Goal: Communication & Community: Answer question/provide support

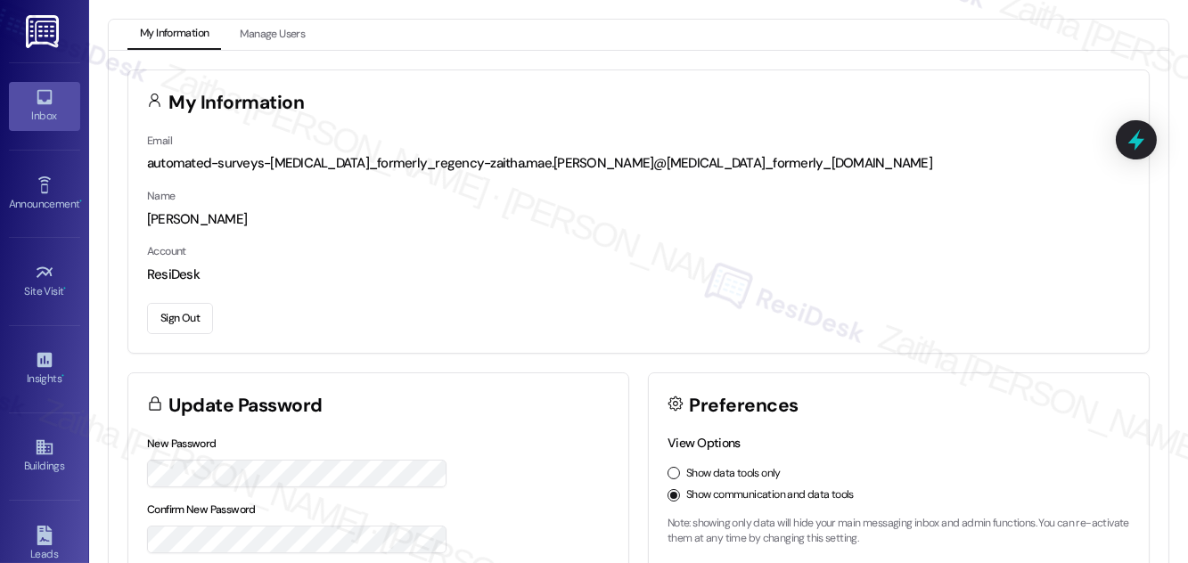
click at [43, 104] on icon at bounding box center [45, 97] width 20 height 20
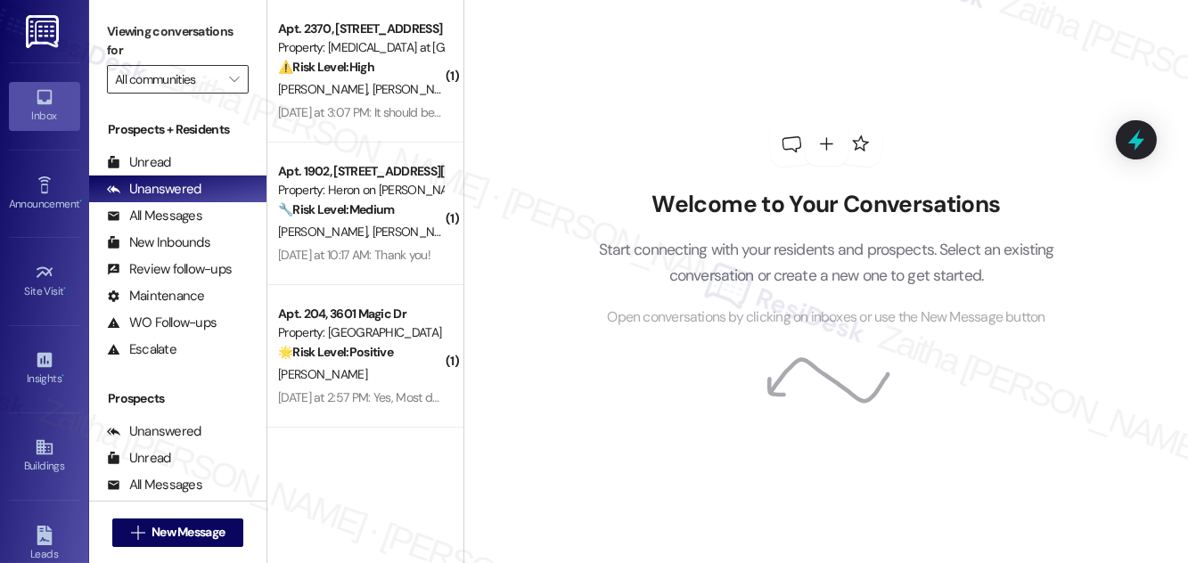
click at [152, 86] on input "All communities" at bounding box center [167, 79] width 105 height 29
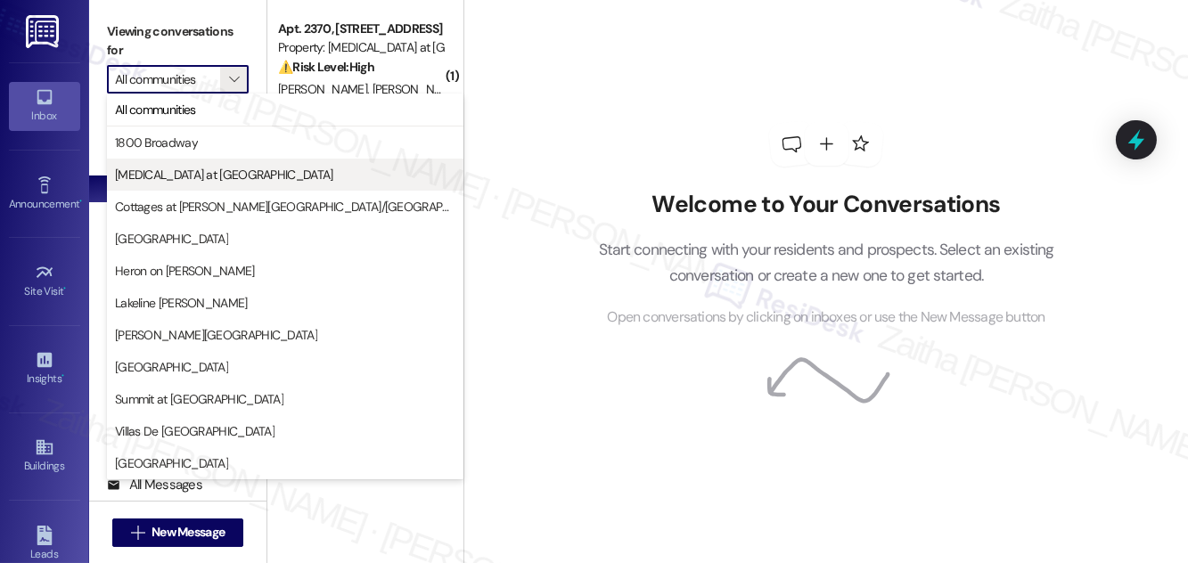
click at [173, 180] on span "[MEDICAL_DATA] at [GEOGRAPHIC_DATA]" at bounding box center [224, 175] width 218 height 18
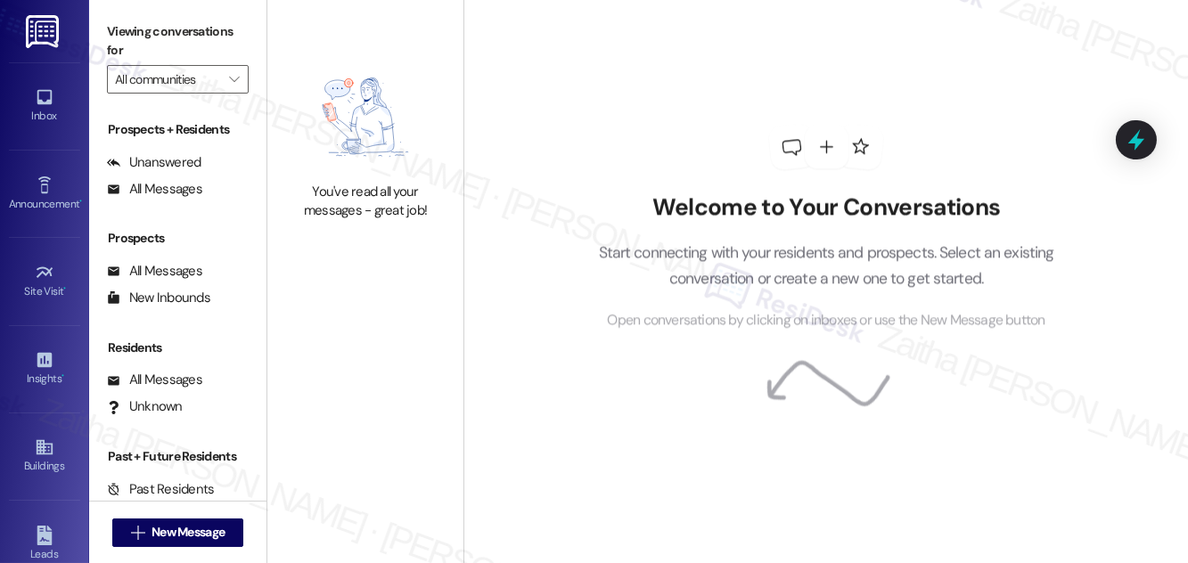
type input "[MEDICAL_DATA] at [GEOGRAPHIC_DATA]"
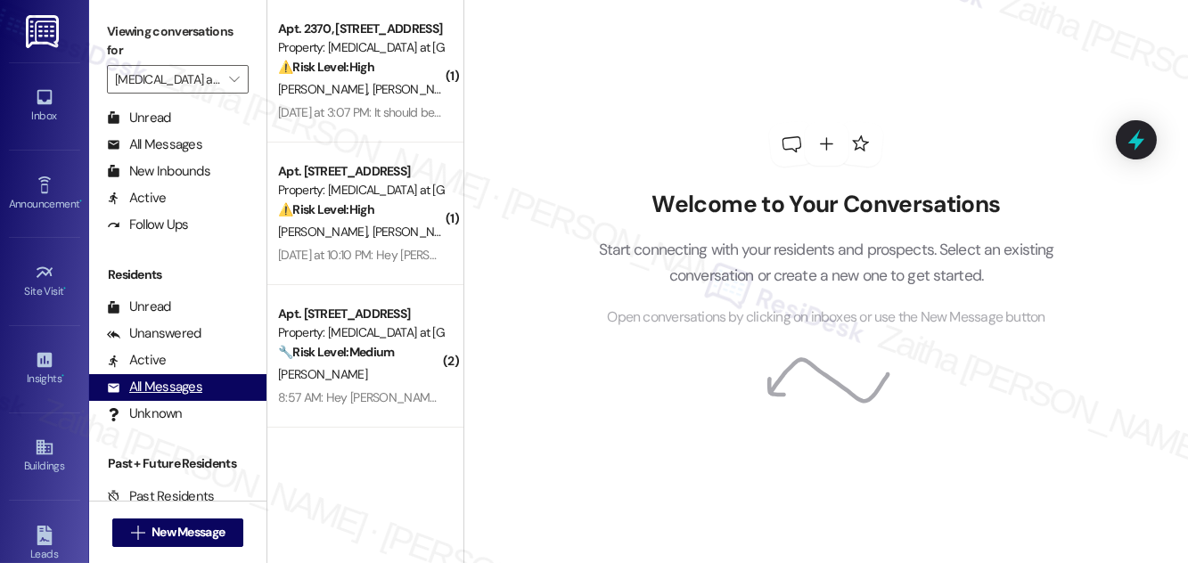
scroll to position [342, 0]
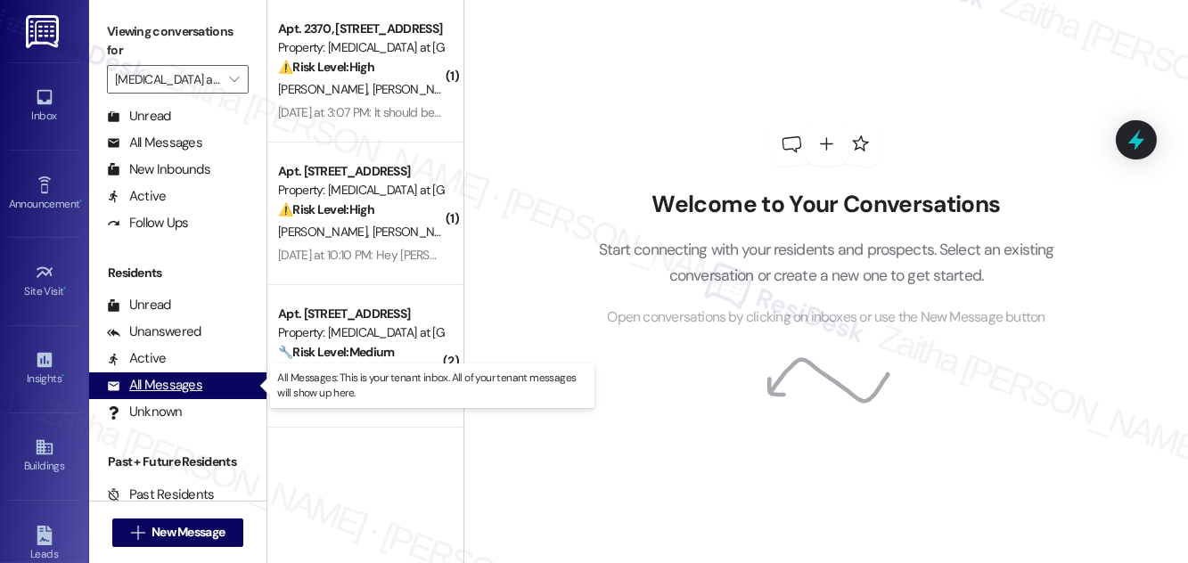
click at [170, 389] on div "All Messages" at bounding box center [154, 385] width 95 height 19
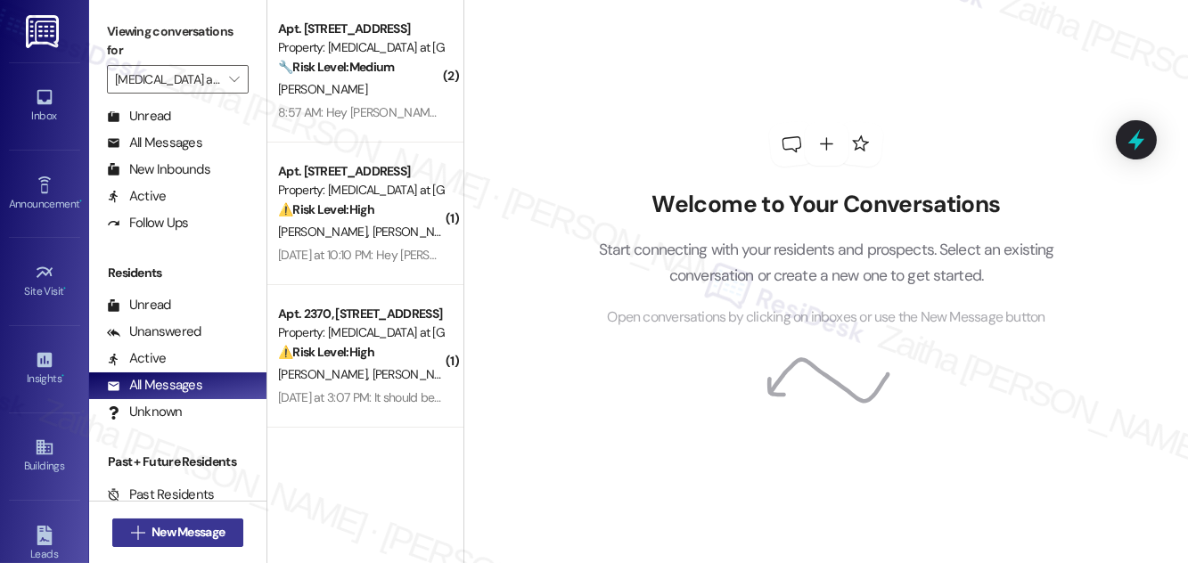
click at [178, 527] on span "New Message" at bounding box center [188, 532] width 73 height 19
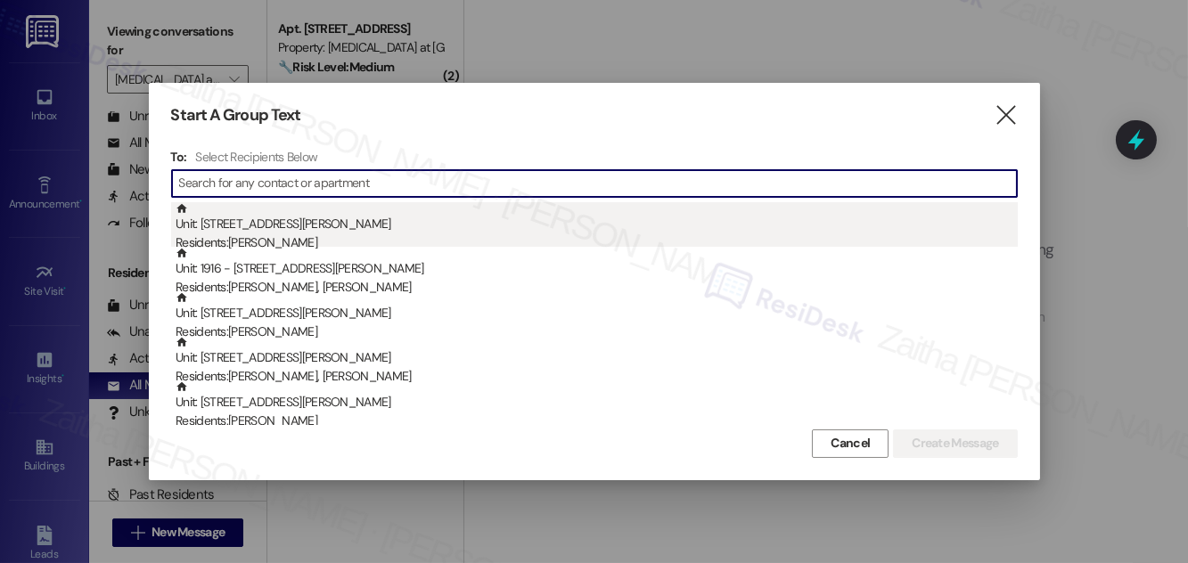
paste input "[PERSON_NAME]"
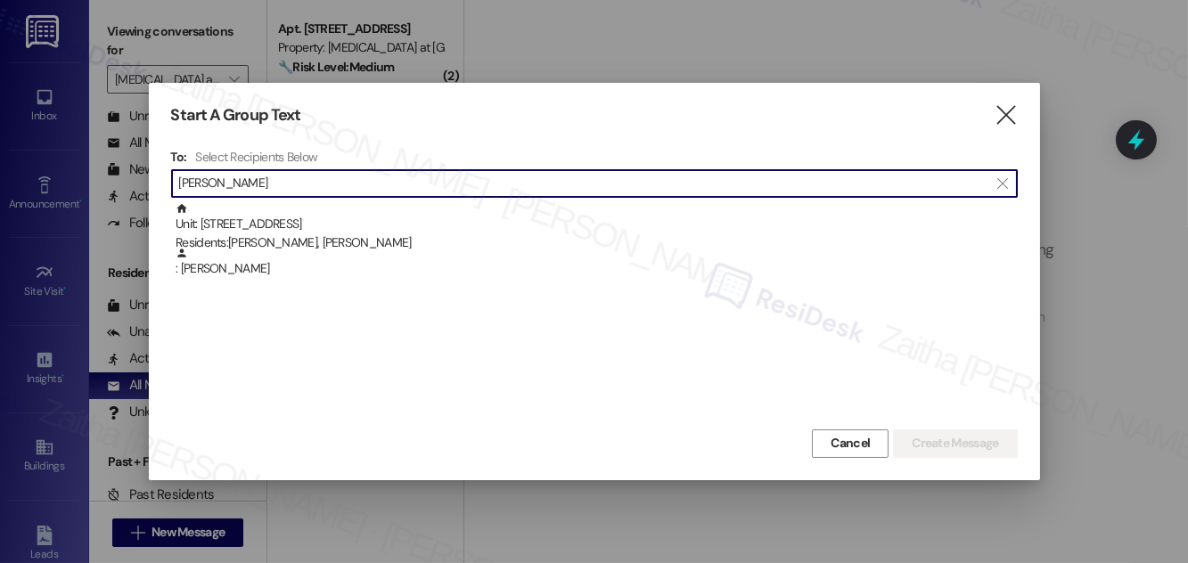
type input "[PERSON_NAME]"
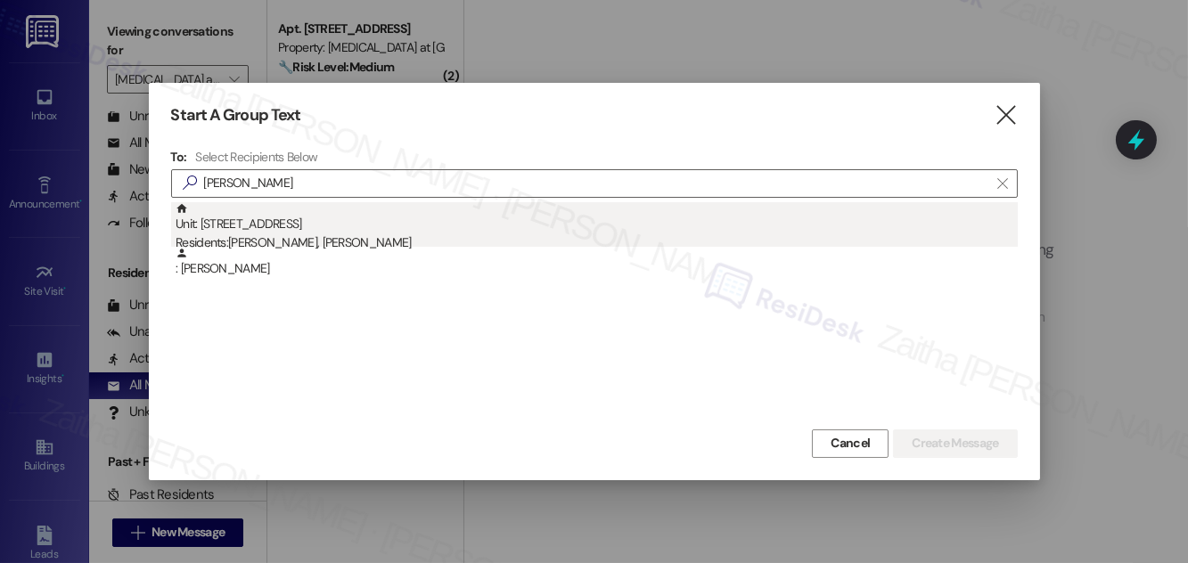
click at [304, 218] on div "Unit: [STREET_ADDRESS] Residents: [PERSON_NAME], [PERSON_NAME]" at bounding box center [597, 227] width 843 height 51
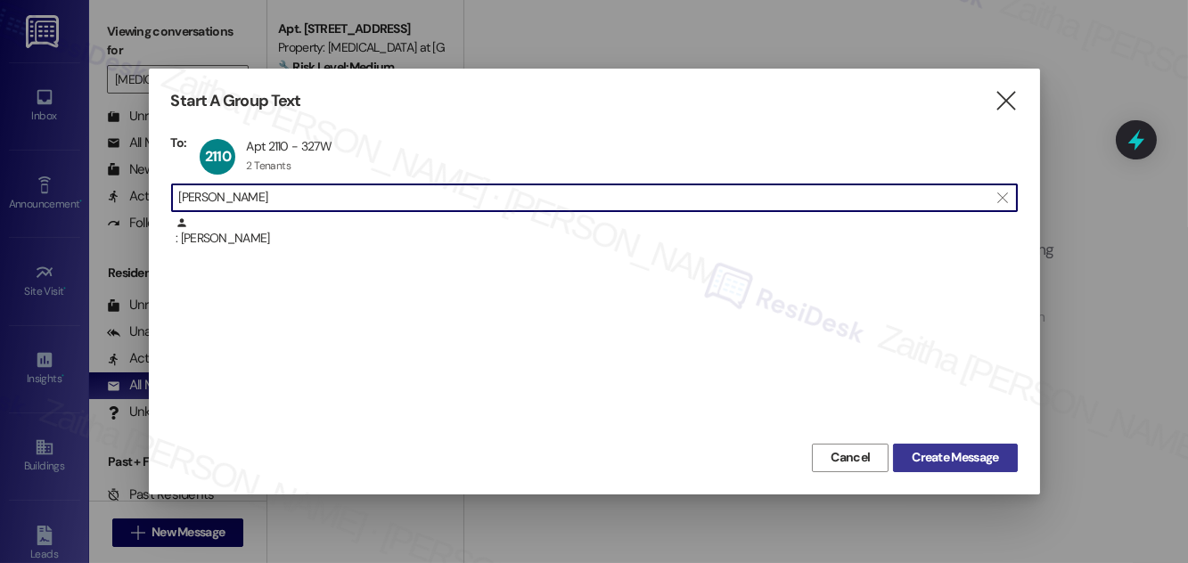
click at [943, 459] on span "Create Message" at bounding box center [955, 457] width 86 height 19
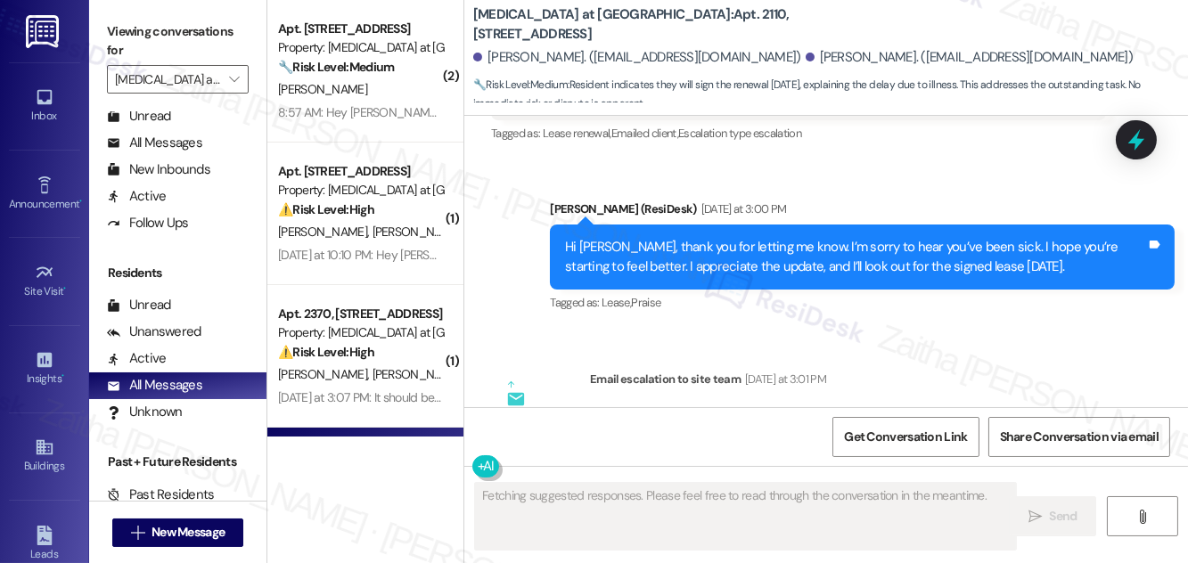
scroll to position [2178, 0]
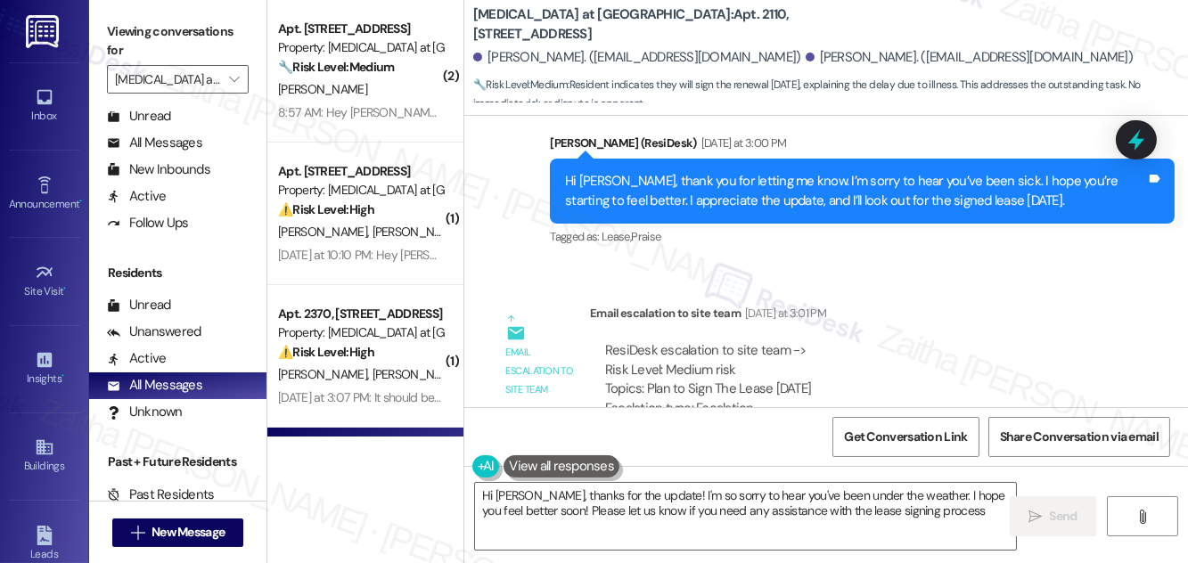
type textarea "Hi [PERSON_NAME], thanks for the update! I'm so sorry to hear you've been under…"
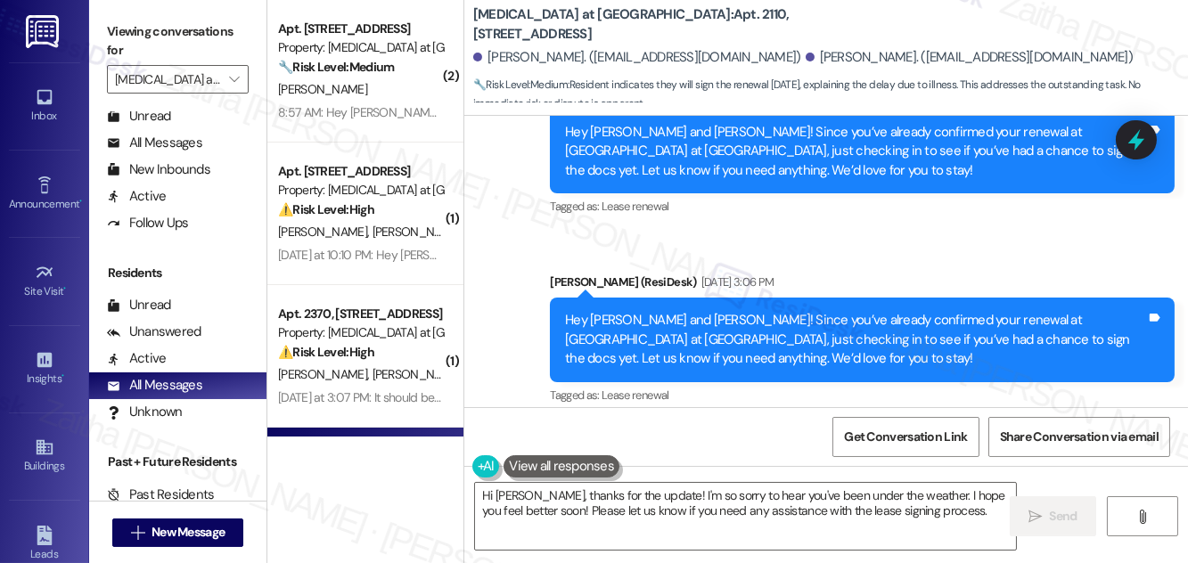
scroll to position [1368, 0]
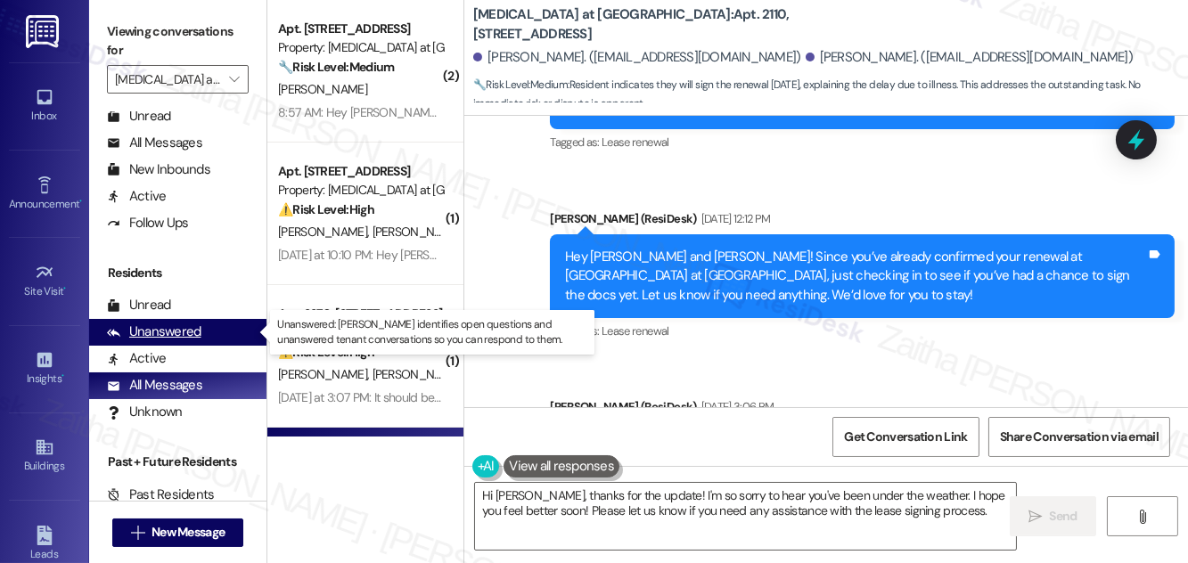
click at [164, 329] on div "Unanswered" at bounding box center [154, 332] width 95 height 19
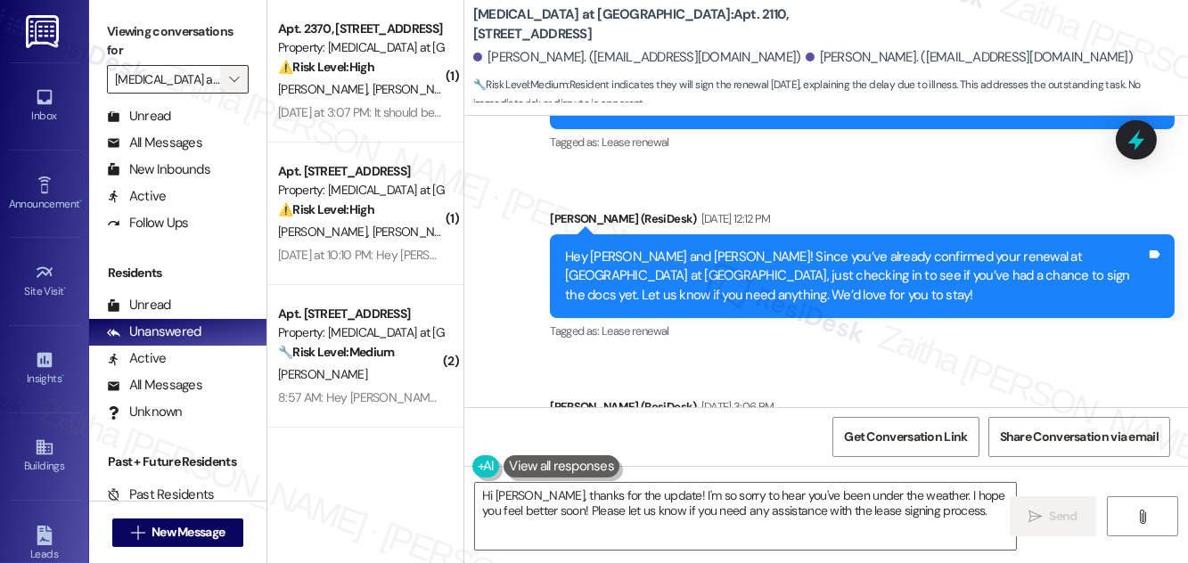
click at [224, 76] on button "" at bounding box center [234, 79] width 29 height 29
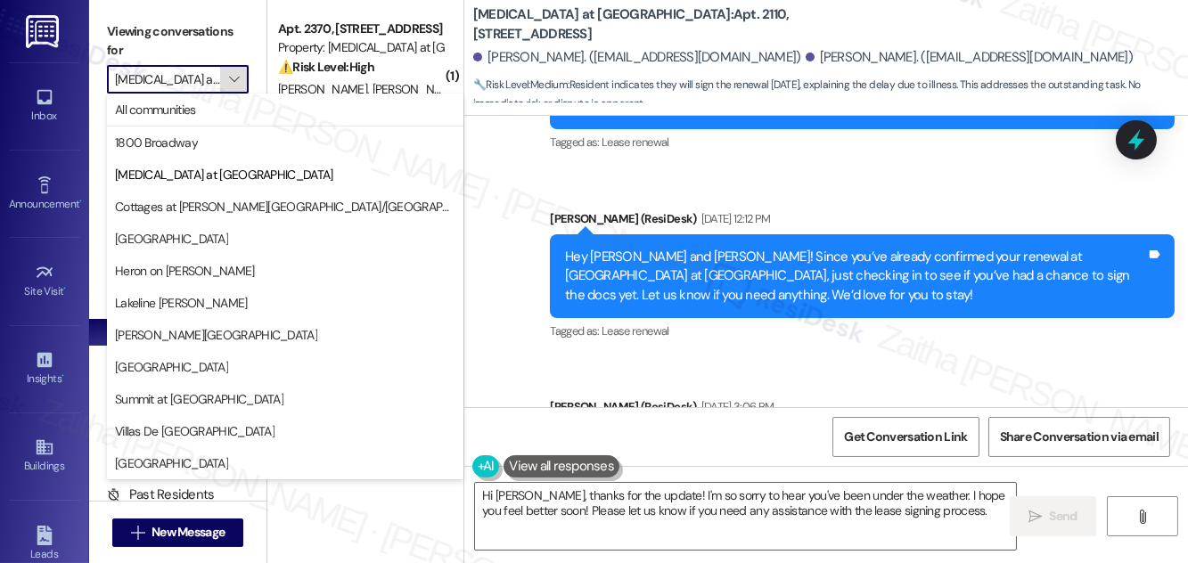
scroll to position [0, 11]
click at [196, 112] on span "All communities" at bounding box center [155, 110] width 81 height 18
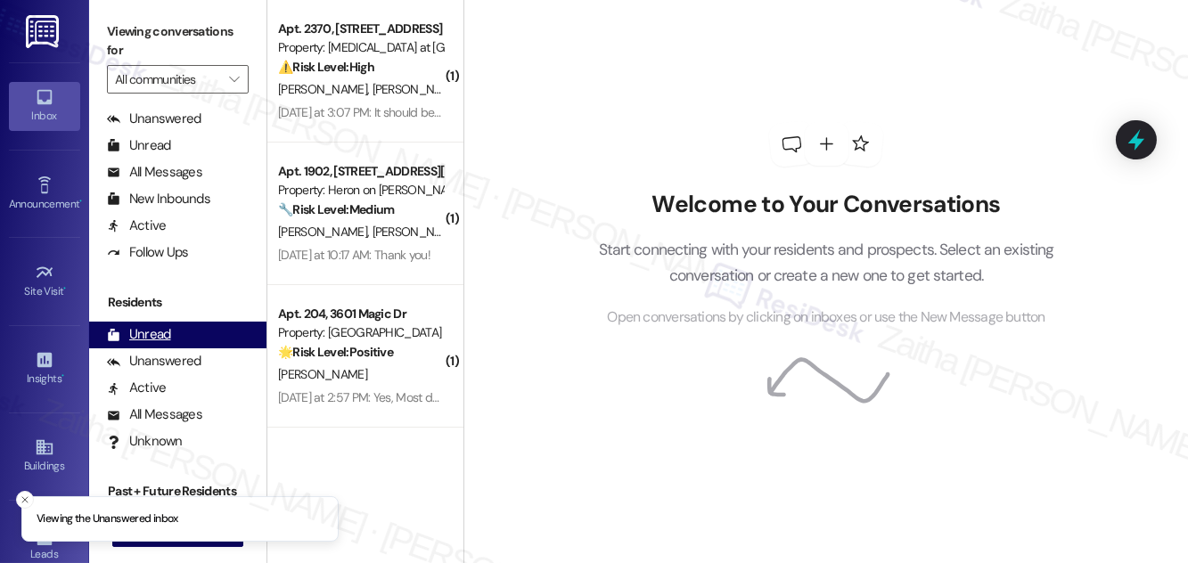
scroll to position [324, 0]
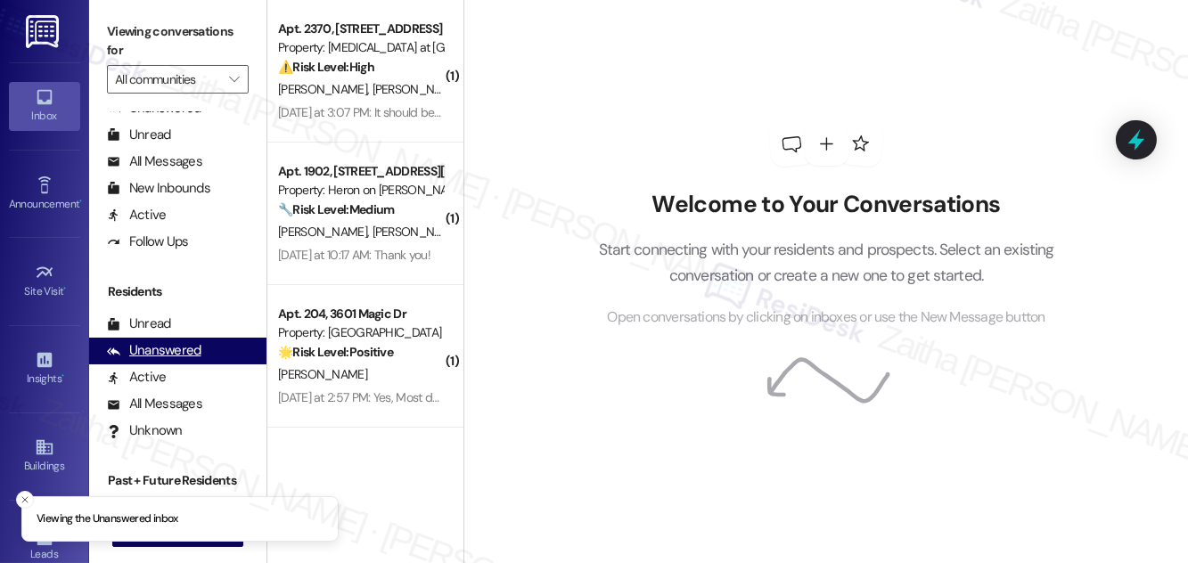
click at [169, 353] on div "Unanswered" at bounding box center [154, 350] width 95 height 19
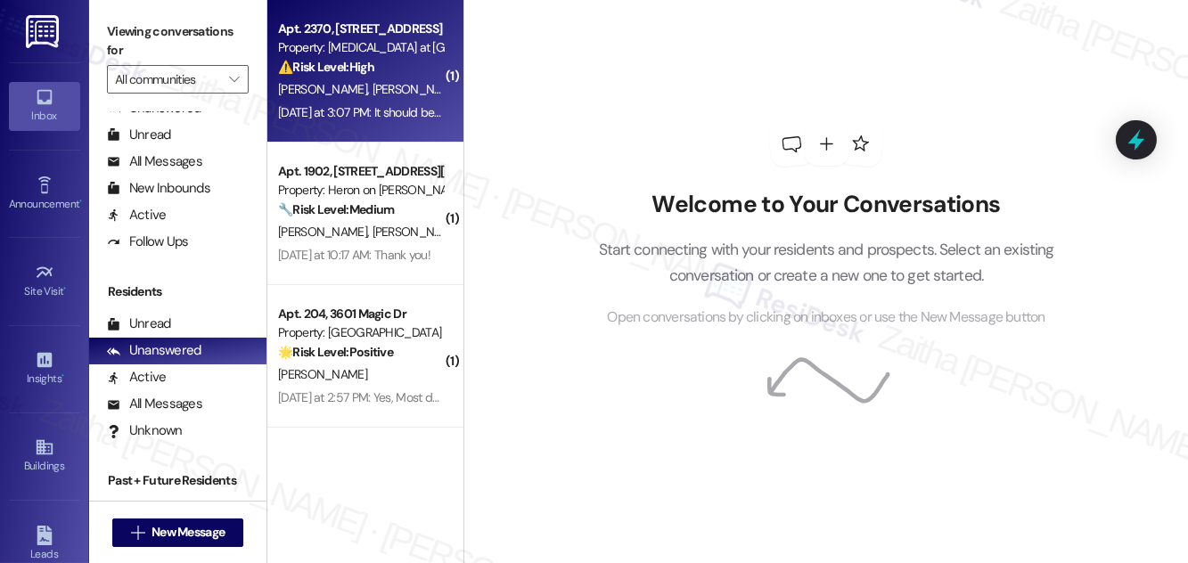
click at [423, 69] on div "⚠️ Risk Level: High The resident is disputing the renewal amount due to a discr…" at bounding box center [360, 67] width 165 height 19
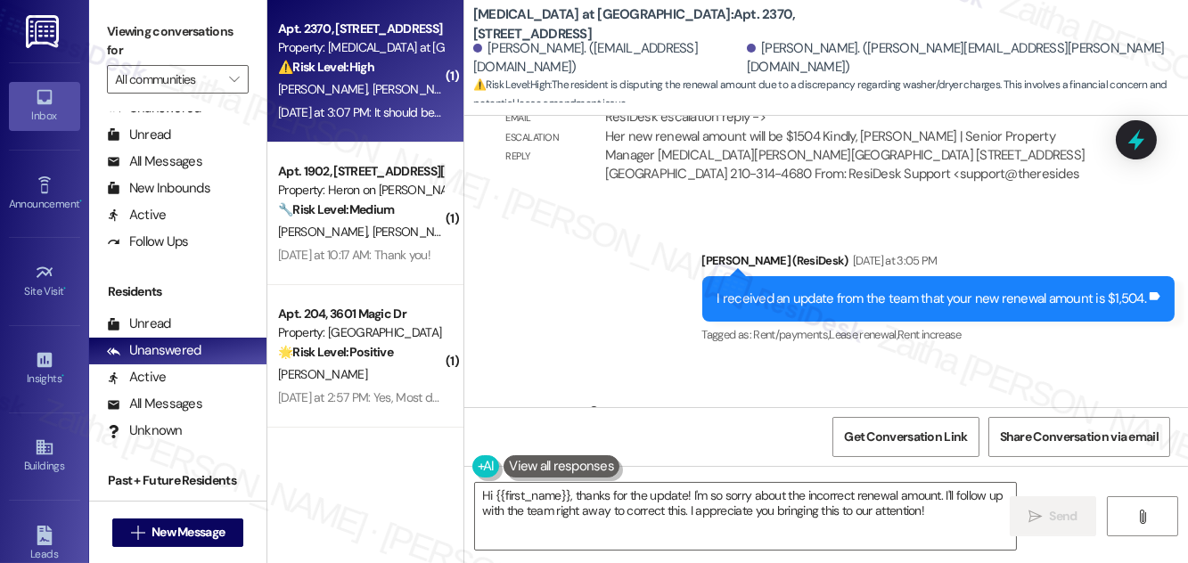
scroll to position [5768, 0]
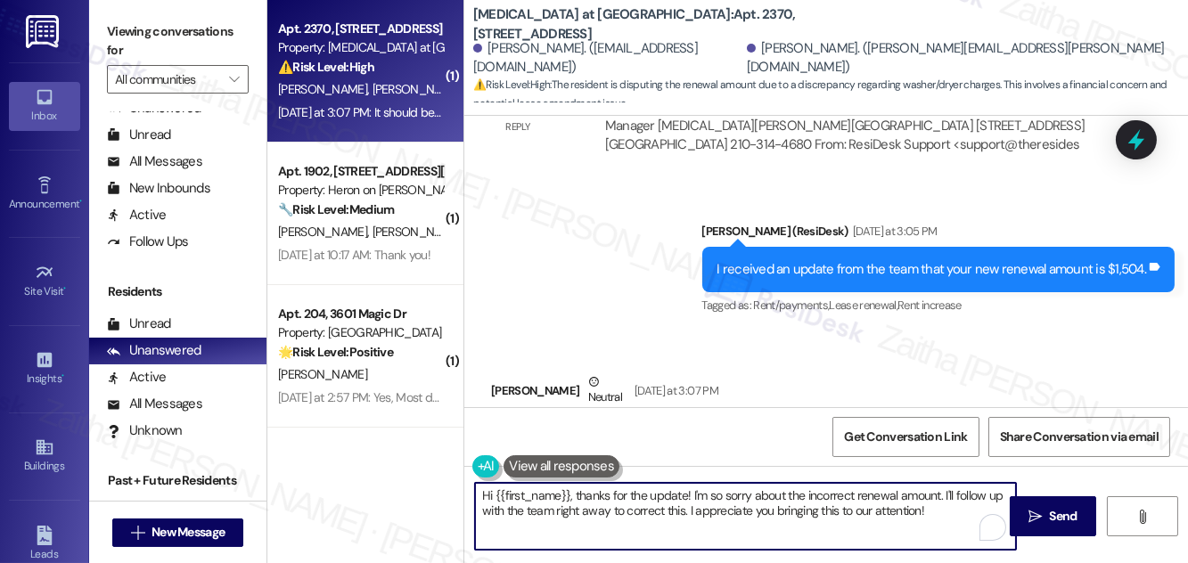
drag, startPoint x: 579, startPoint y: 494, endPoint x: 463, endPoint y: 495, distance: 115.9
click at [463, 495] on div "( 1 ) Apt. 2370, [STREET_ADDRESS] Property: [MEDICAL_DATA] at [GEOGRAPHIC_DATA]…" at bounding box center [727, 281] width 921 height 563
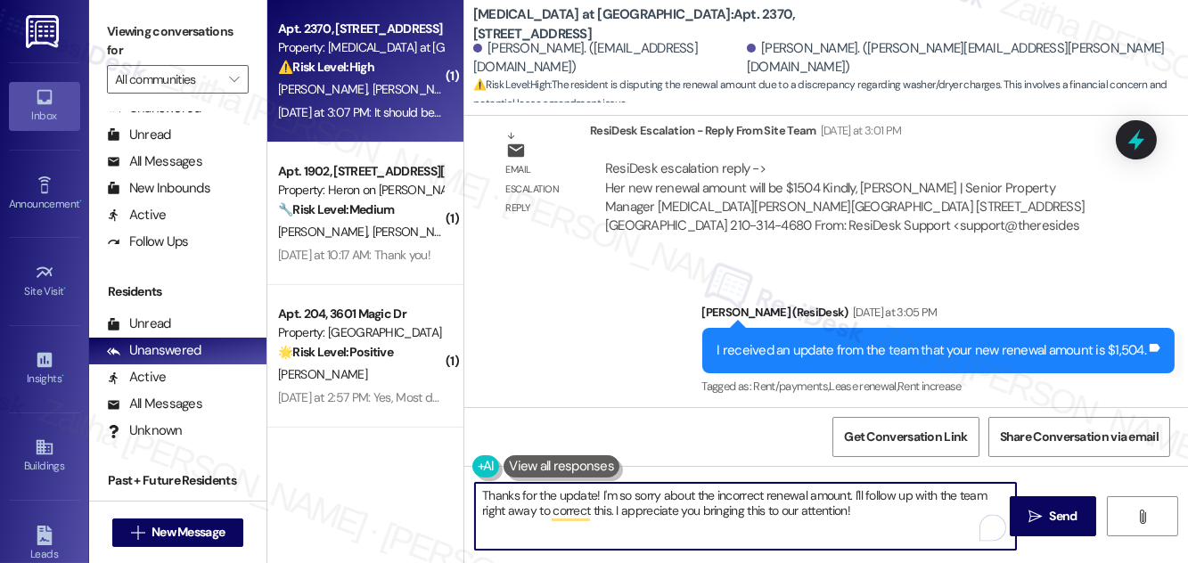
click at [506, 454] on div "[PERSON_NAME] Neutral [DATE] at 3:07 PM" at bounding box center [803, 476] width 625 height 44
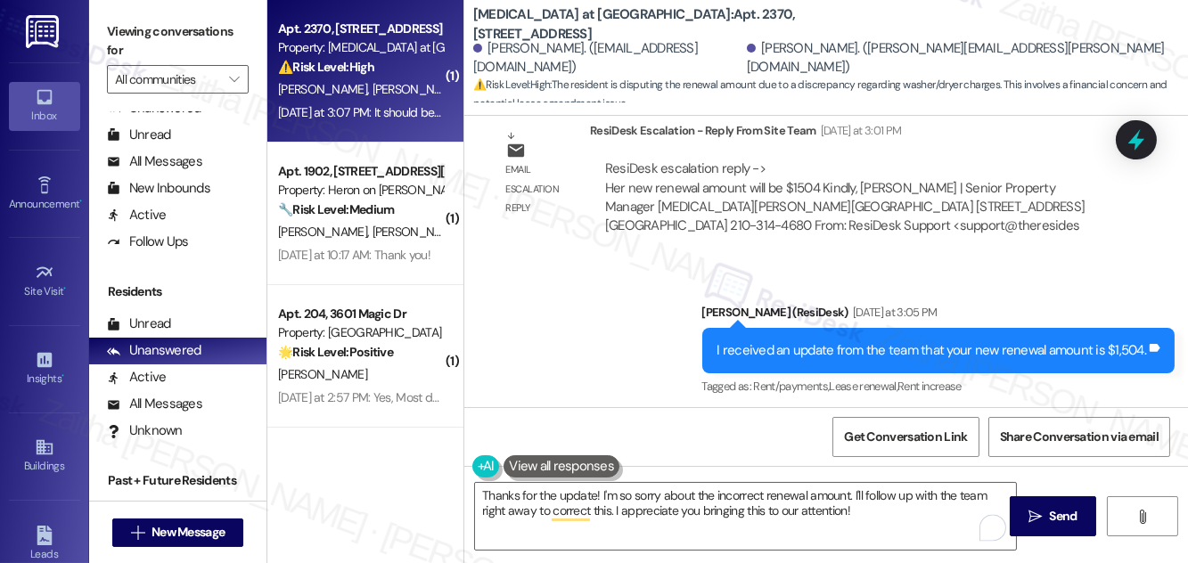
click at [506, 454] on div "[PERSON_NAME] Neutral [DATE] at 3:07 PM" at bounding box center [803, 476] width 625 height 44
copy div "[PERSON_NAME]"
click at [594, 489] on textarea "Thanks for the update! I'm so sorry about the incorrect renewal amount. I'll fo…" at bounding box center [745, 516] width 541 height 67
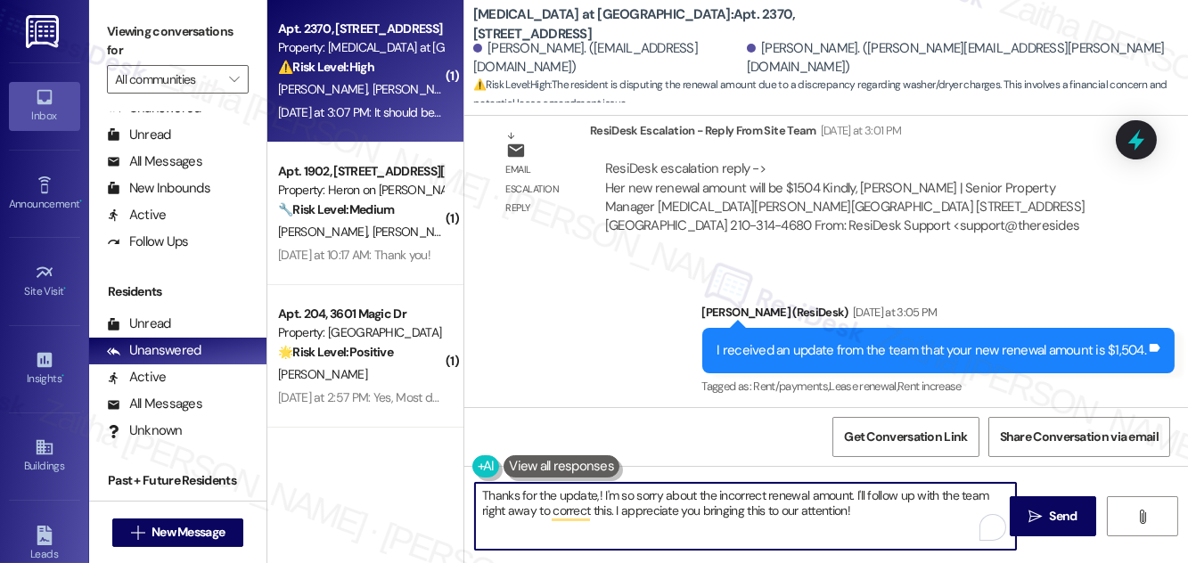
paste textarea "[PERSON_NAME]"
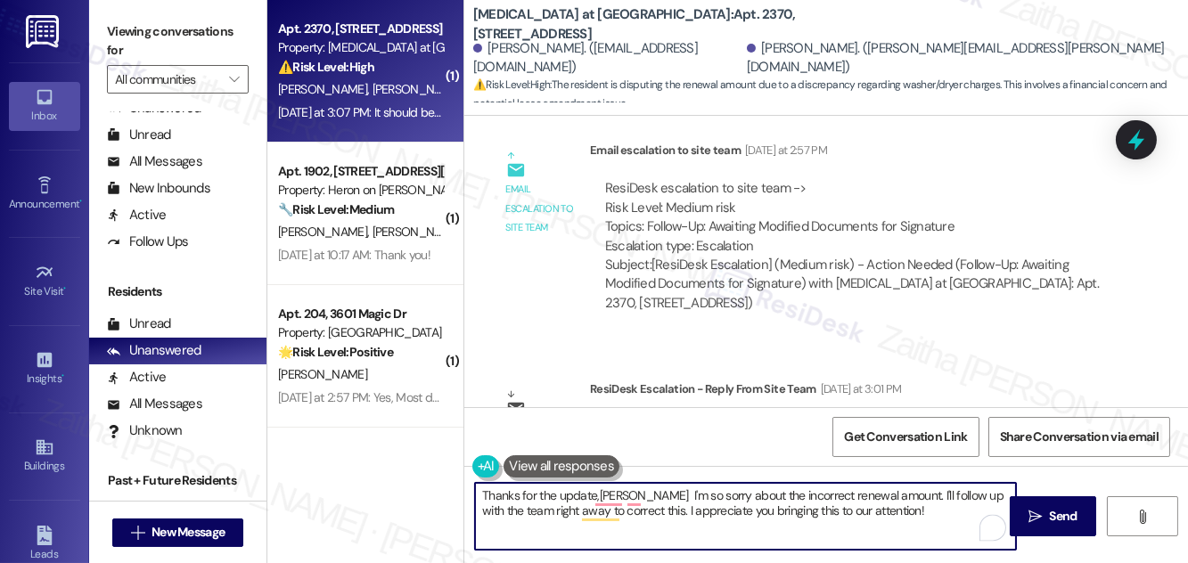
scroll to position [5768, 0]
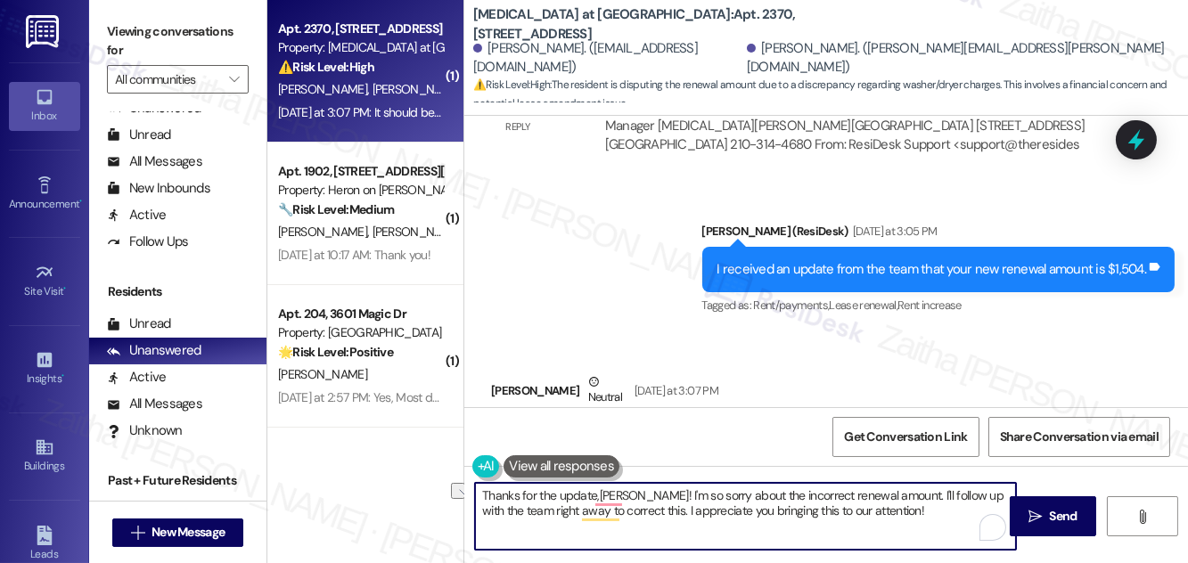
drag, startPoint x: 626, startPoint y: 491, endPoint x: 876, endPoint y: 491, distance: 249.6
click at [876, 491] on textarea "Thanks for the update,[PERSON_NAME]! I'm so sorry about the incorrect renewal a…" at bounding box center [745, 516] width 541 height 67
drag, startPoint x: 761, startPoint y: 494, endPoint x: 819, endPoint y: 492, distance: 58.0
click at [818, 493] on textarea "Thanks for the update, [PERSON_NAME]! I'll follow up with the team right away t…" at bounding box center [745, 516] width 541 height 67
click at [791, 490] on textarea "Thanks for the update, [PERSON_NAME]! I'll follow up with the team to correct t…" at bounding box center [745, 516] width 541 height 67
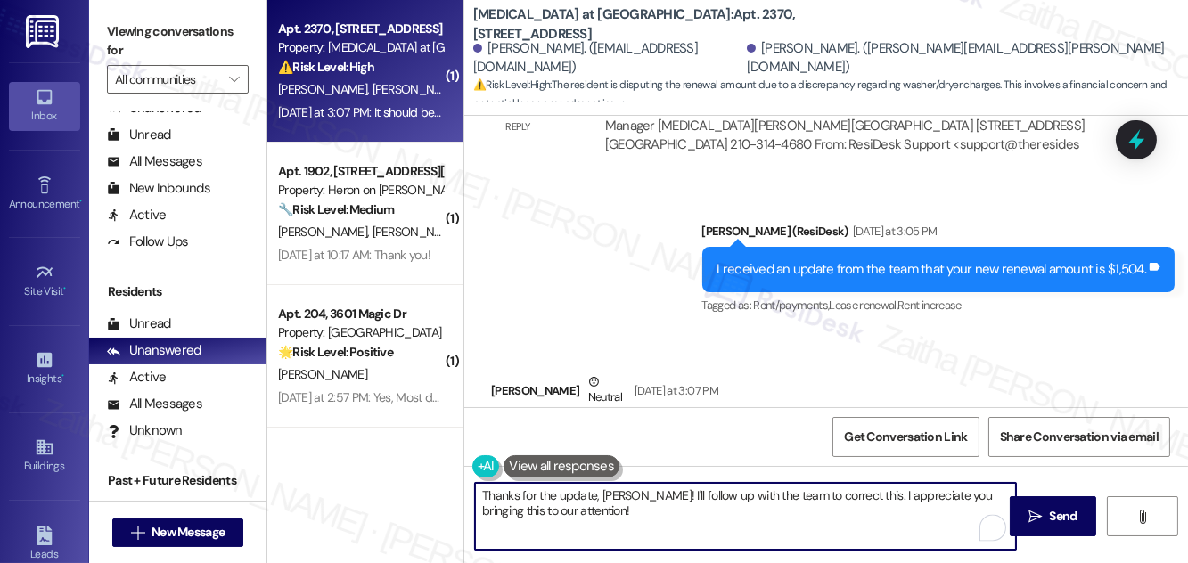
click at [793, 491] on textarea "Thanks for the update, [PERSON_NAME]! I'll follow up with the team to correct t…" at bounding box center [745, 516] width 541 height 67
type textarea "Thanks for the update, [PERSON_NAME]! I'll follow up with the team to cofirm th…"
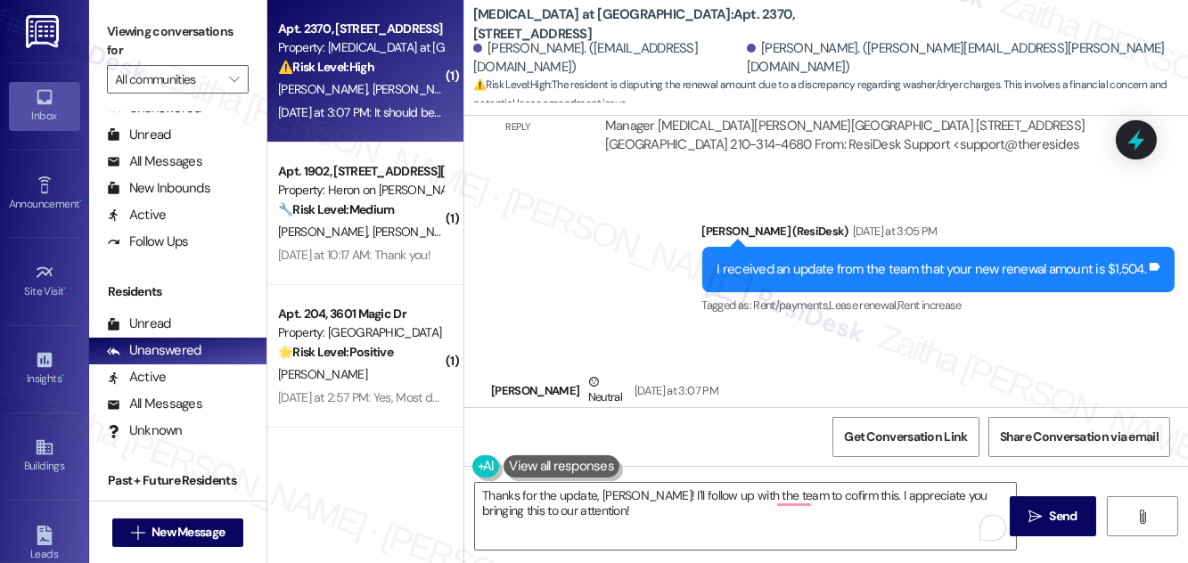
drag, startPoint x: 559, startPoint y: 331, endPoint x: 994, endPoint y: 341, distance: 435.2
click at [994, 430] on div "It should be $1464...they are supposed to amend since they are charging $40 per…" at bounding box center [797, 449] width 585 height 38
copy div "It should be $1464...they are supposed to amend since they are charging $40 per…"
click at [880, 359] on div "Received via SMS [PERSON_NAME] Neutral [DATE] at 3:07 PM It should be $1464...t…" at bounding box center [804, 439] width 652 height 161
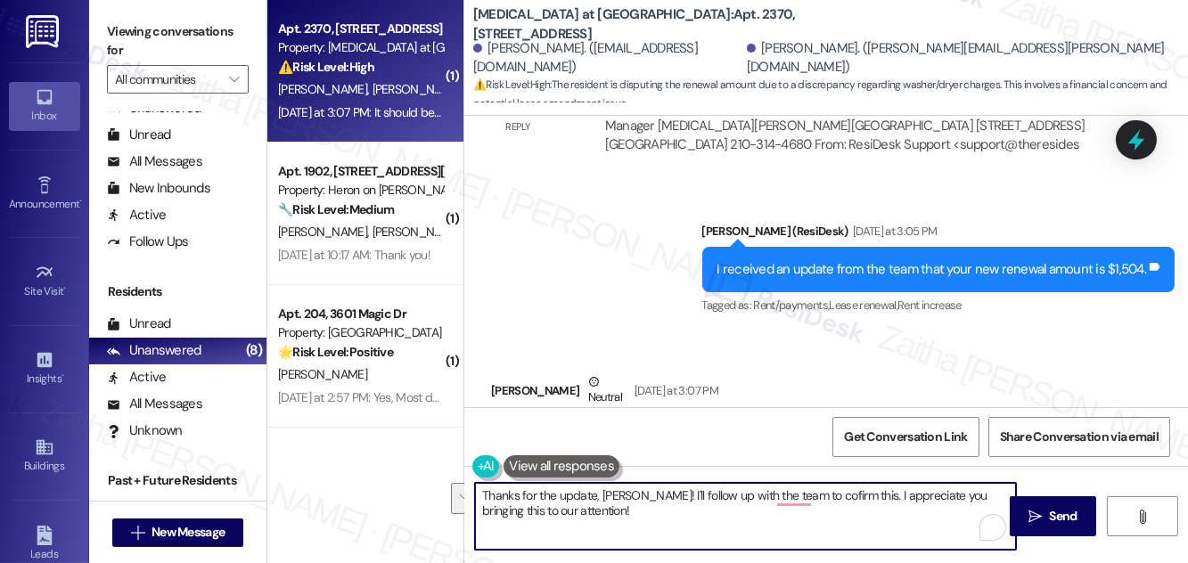
drag, startPoint x: 485, startPoint y: 493, endPoint x: 589, endPoint y: 524, distance: 108.9
click at [589, 524] on textarea "Thanks for the update, [PERSON_NAME]! I'll follow up with the team to cofirm th…" at bounding box center [745, 516] width 541 height 67
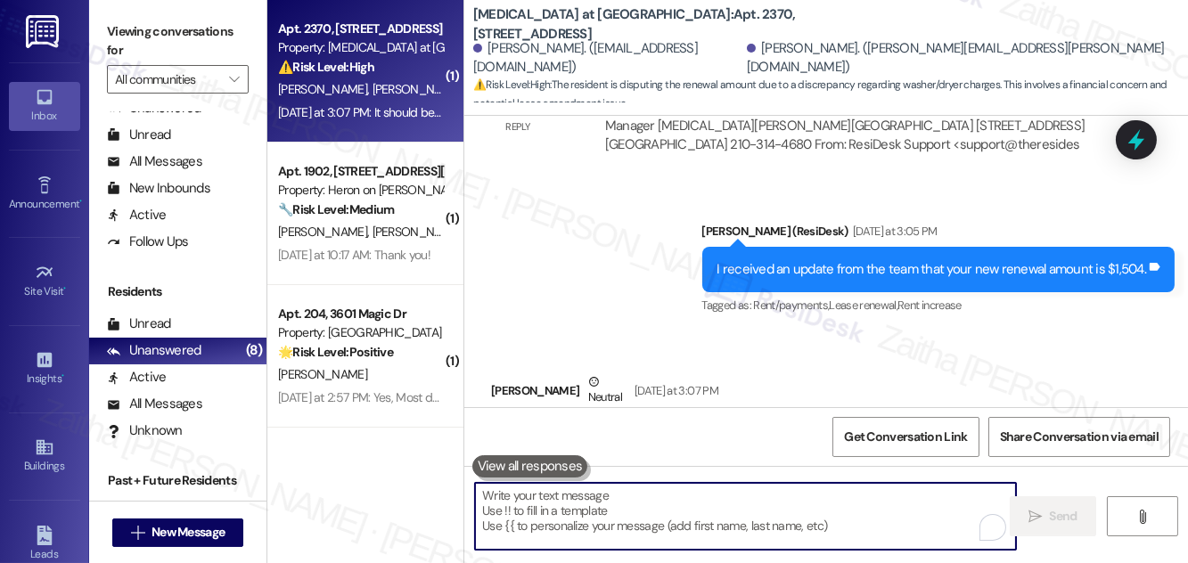
paste textarea "Thanks for letting me know, {{first_name}}. I understand your concern about the…"
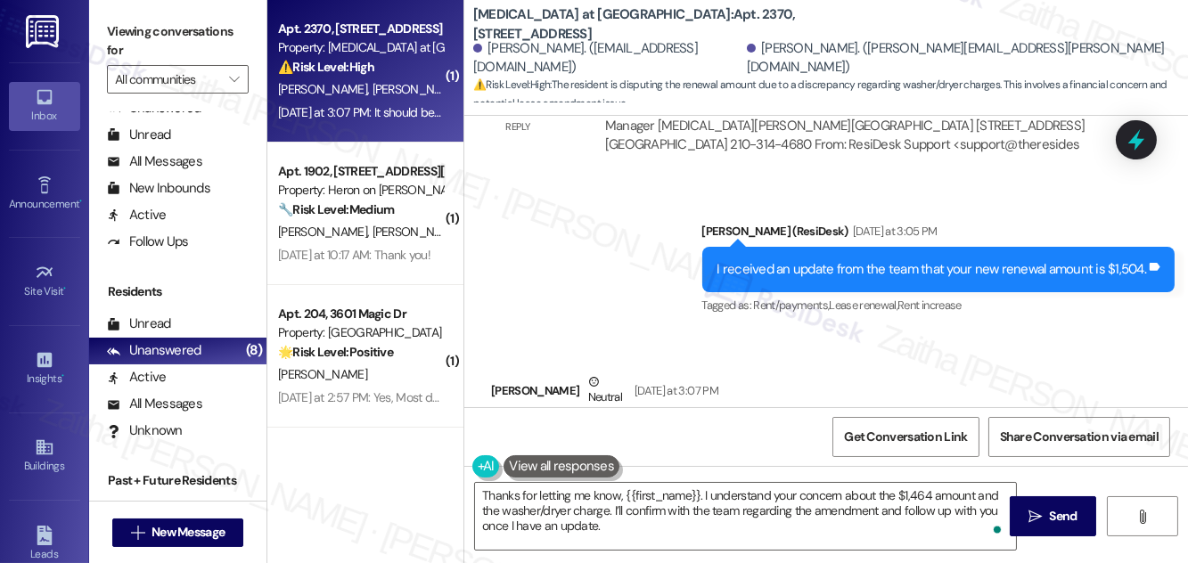
click at [499, 373] on div "[PERSON_NAME] Neutral [DATE] at 3:07 PM" at bounding box center [803, 395] width 625 height 44
copy div "[PERSON_NAME]"
click at [672, 494] on textarea "Thanks for letting me know, {{first_name}}. I understand your concern about the…" at bounding box center [745, 516] width 541 height 67
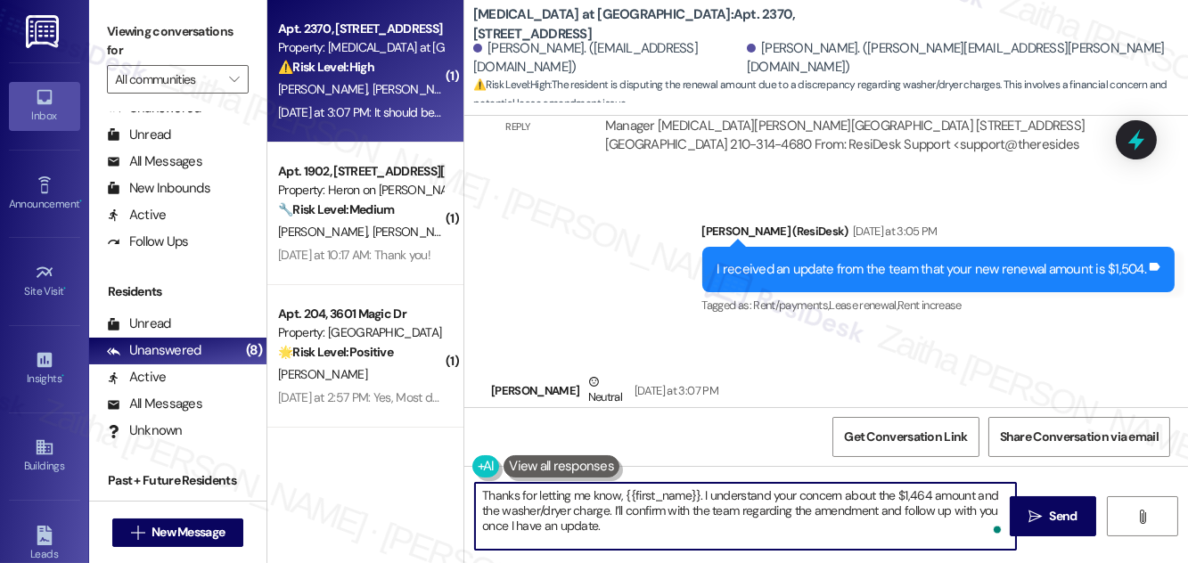
click at [672, 494] on textarea "Thanks for letting me know, {{first_name}}. I understand your concern about the…" at bounding box center [745, 516] width 541 height 67
paste textarea "[PERSON_NAME]"
drag, startPoint x: 652, startPoint y: 496, endPoint x: 592, endPoint y: 513, distance: 62.1
click at [592, 513] on textarea "Thanks for letting me know, [PERSON_NAME]. I understand your concern about the …" at bounding box center [745, 516] width 541 height 67
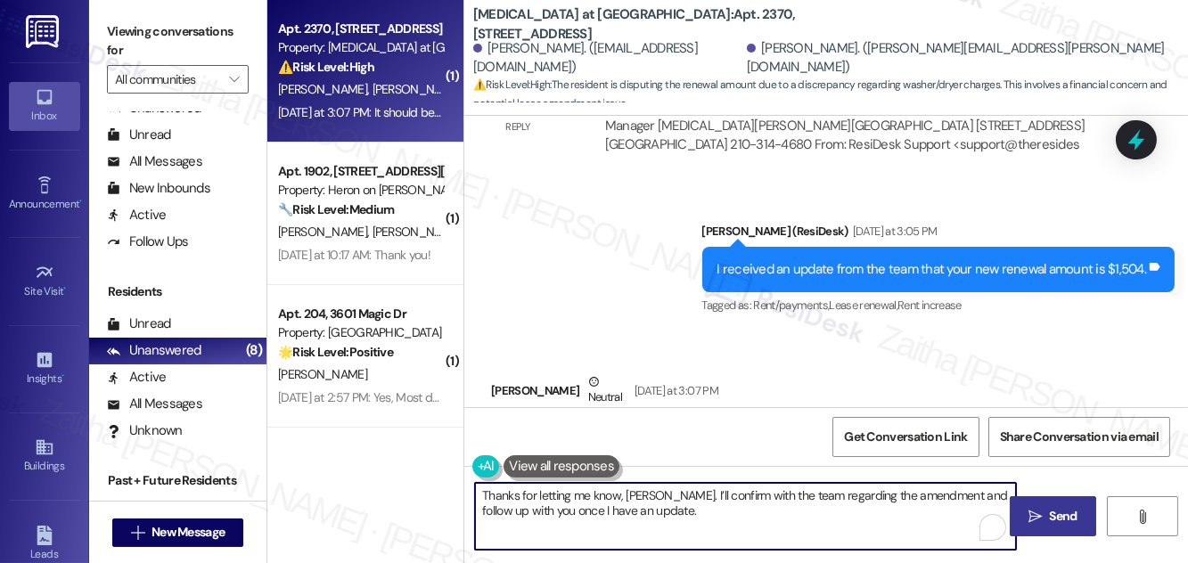
type textarea "Thanks for letting me know, [PERSON_NAME]. I’ll confirm with the team regarding…"
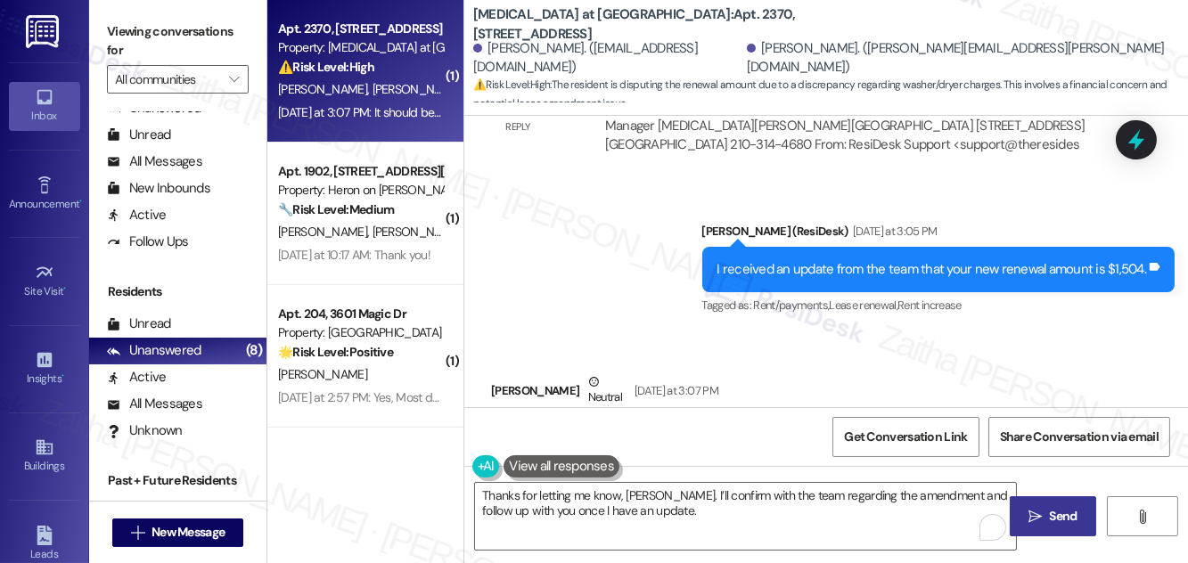
click at [1052, 510] on span "Send" at bounding box center [1064, 516] width 28 height 19
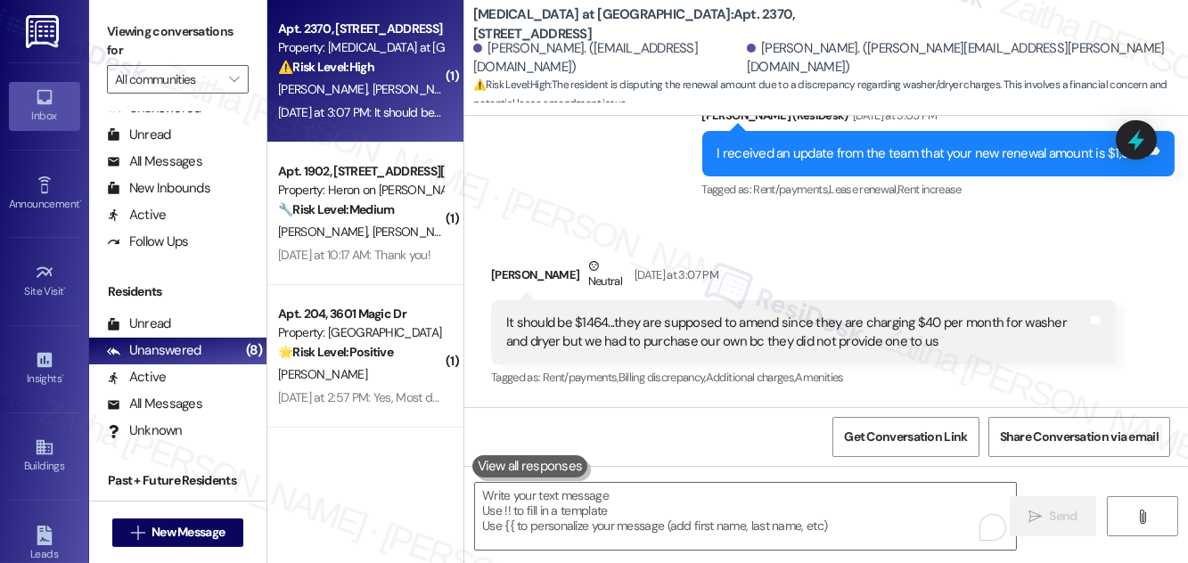
scroll to position [5911, 0]
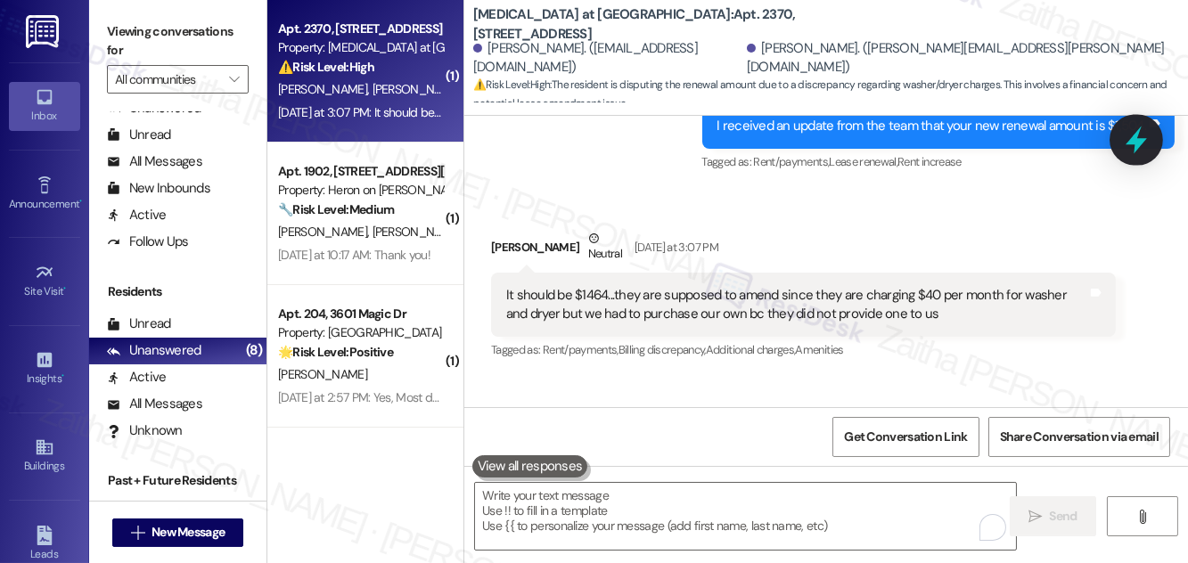
click at [1132, 152] on icon at bounding box center [1137, 140] width 30 height 30
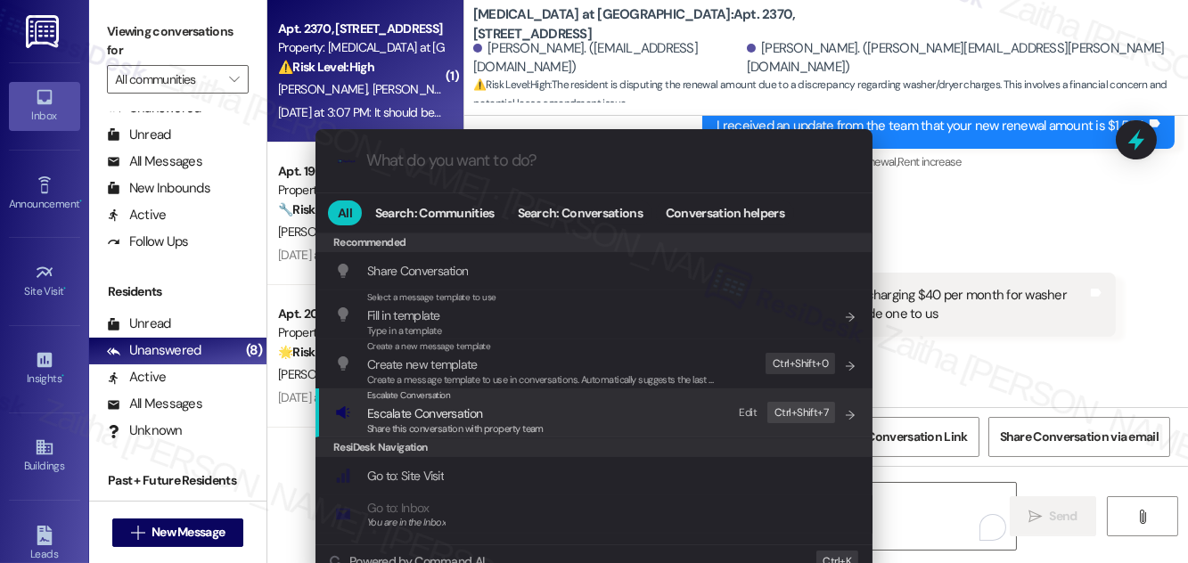
click at [430, 412] on span "Escalate Conversation" at bounding box center [424, 414] width 115 height 16
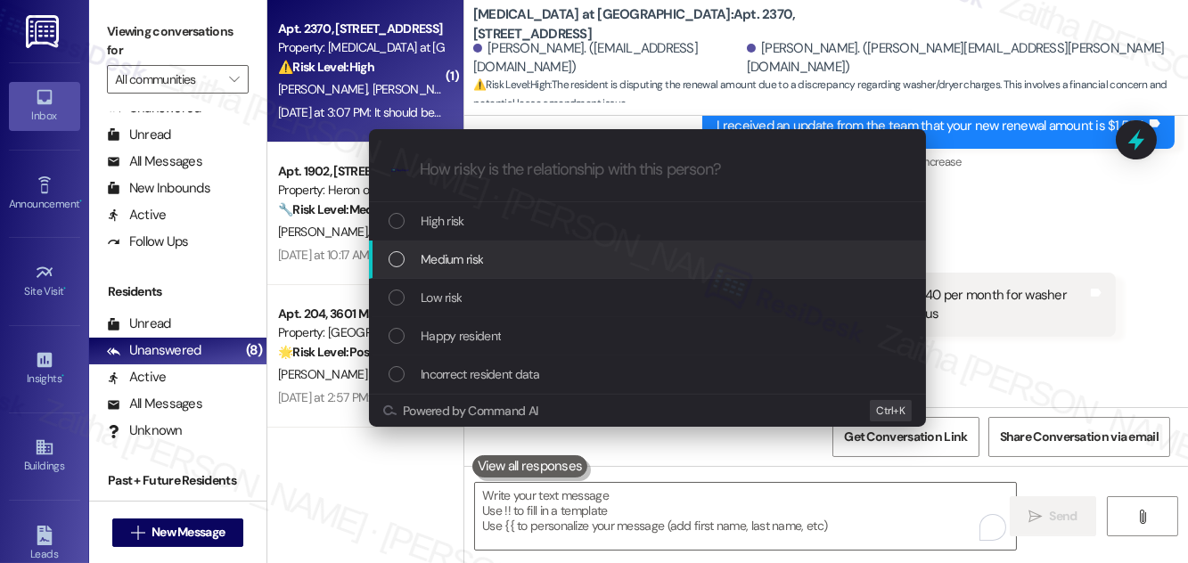
click at [515, 262] on div "Medium risk" at bounding box center [650, 260] width 522 height 20
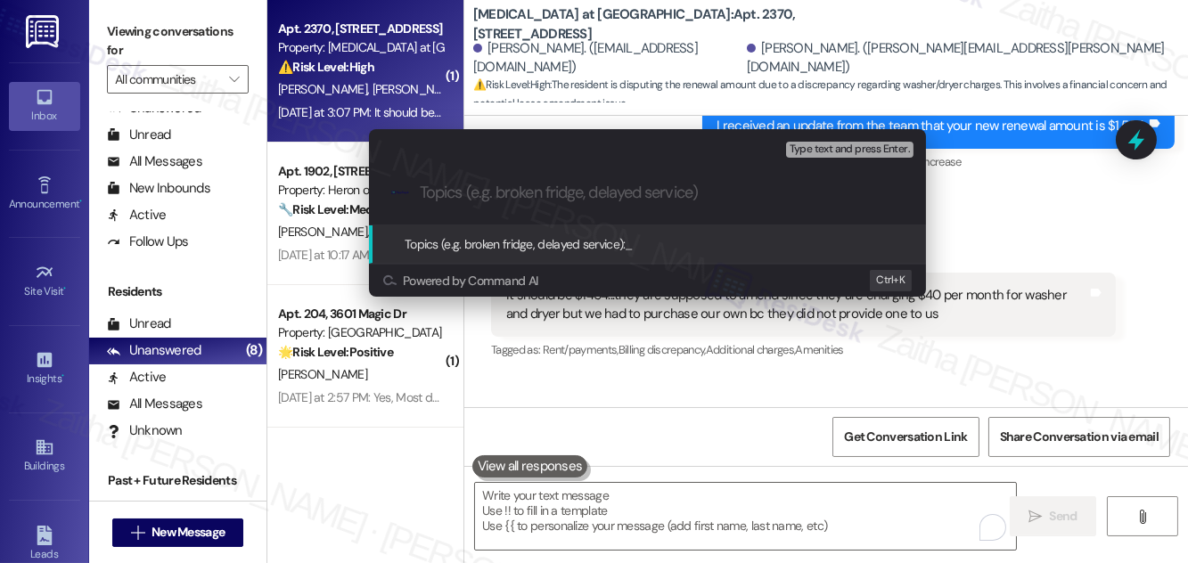
click at [1014, 282] on div "Escalate Conversation Medium risk Topics (e.g. broken fridge, delayed service) …" at bounding box center [594, 281] width 1188 height 563
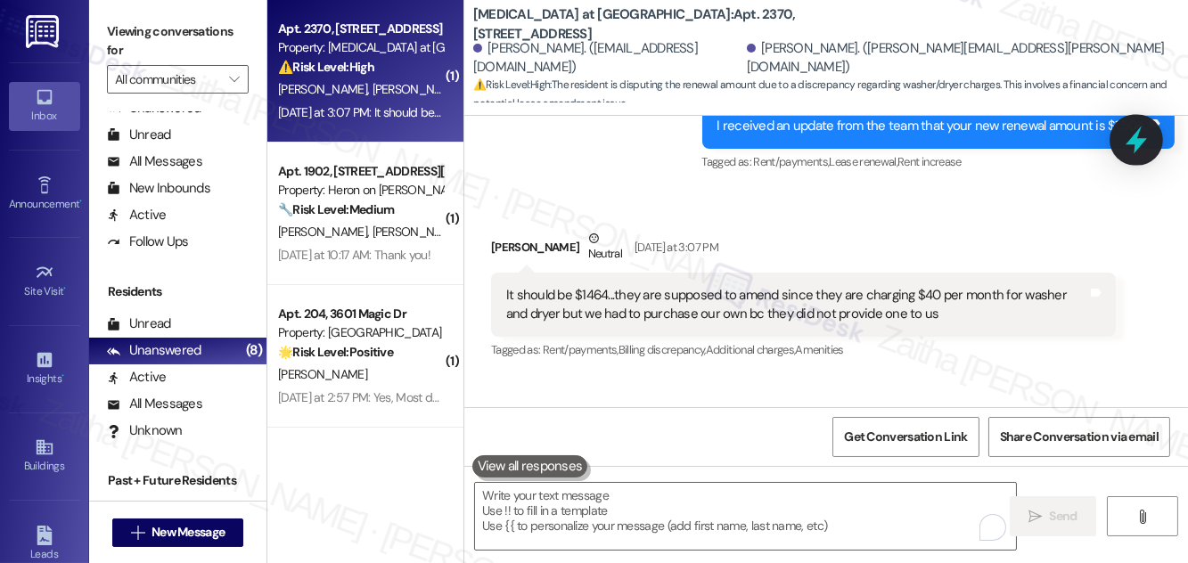
click at [1134, 137] on icon at bounding box center [1136, 141] width 21 height 28
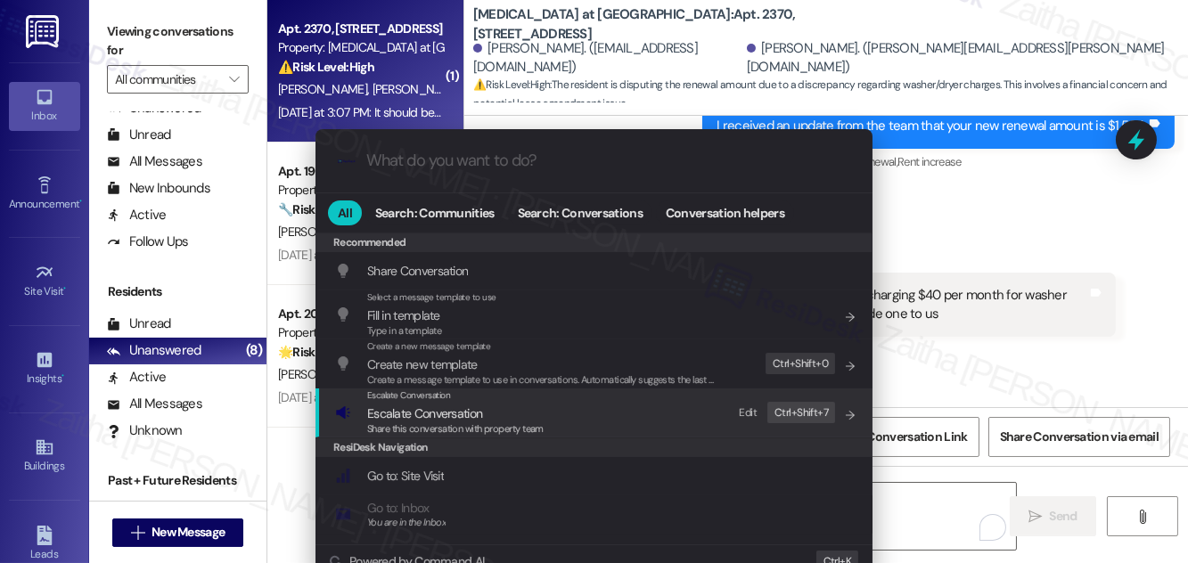
click at [418, 411] on span "Escalate Conversation" at bounding box center [424, 414] width 115 height 16
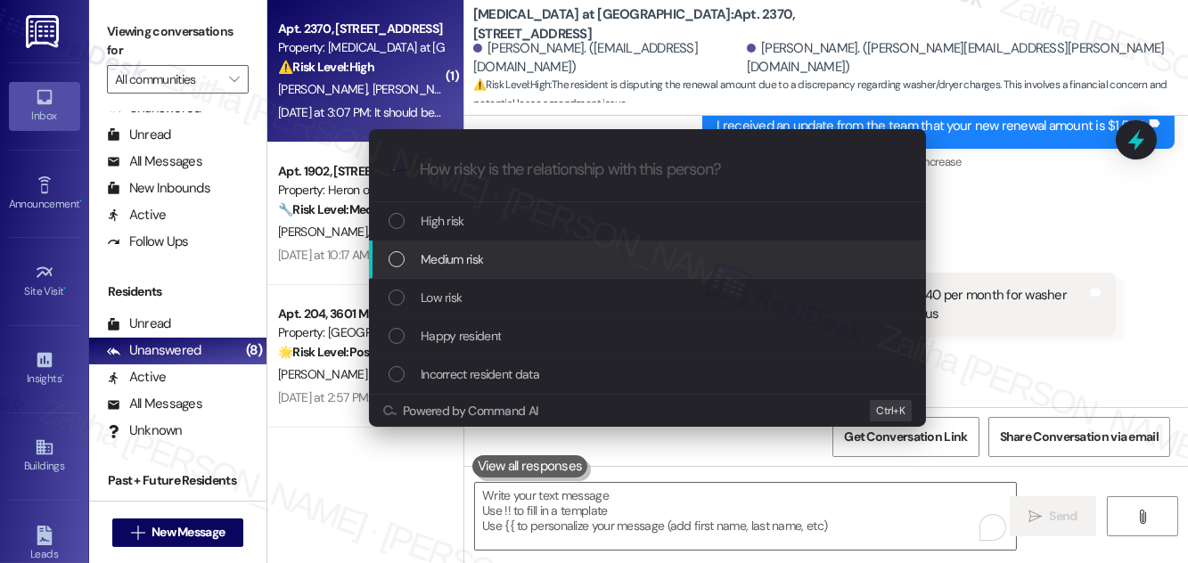
click at [439, 259] on span "Medium risk" at bounding box center [452, 260] width 62 height 20
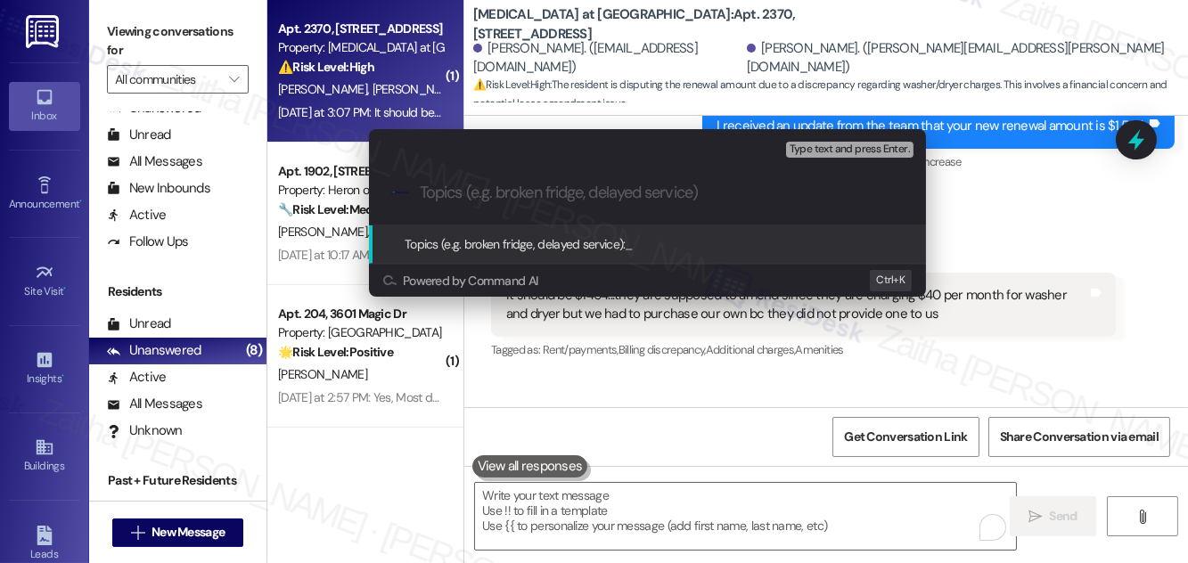
paste input "Rent Adjustment Confirmation – Washer/Dryer Charge"
type input "Rent Adjustment Confirmation – Washer/Dryer Charge"
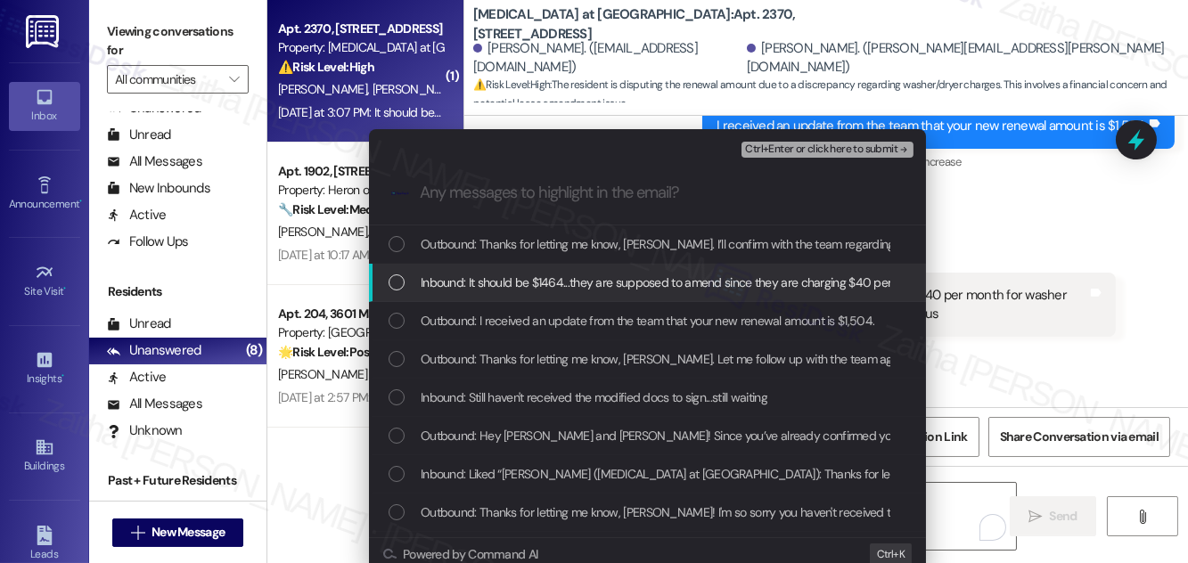
click at [604, 276] on span "Inbound: It should be $1464...they are supposed to amend since they are chargin…" at bounding box center [905, 283] width 968 height 20
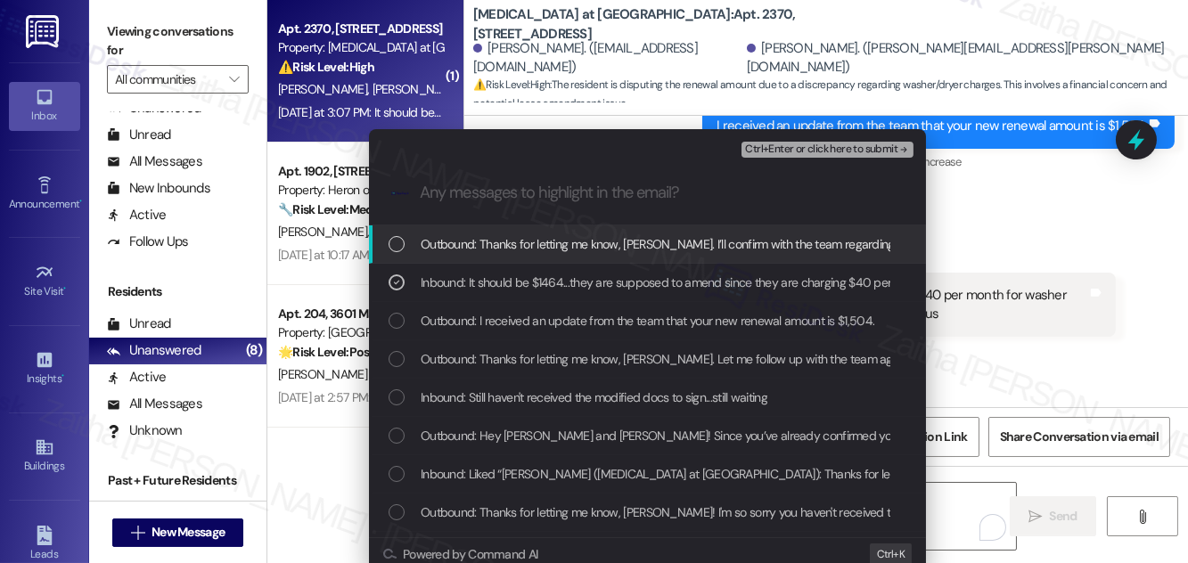
click at [783, 144] on span "Ctrl+Enter or click here to submit" at bounding box center [821, 150] width 152 height 12
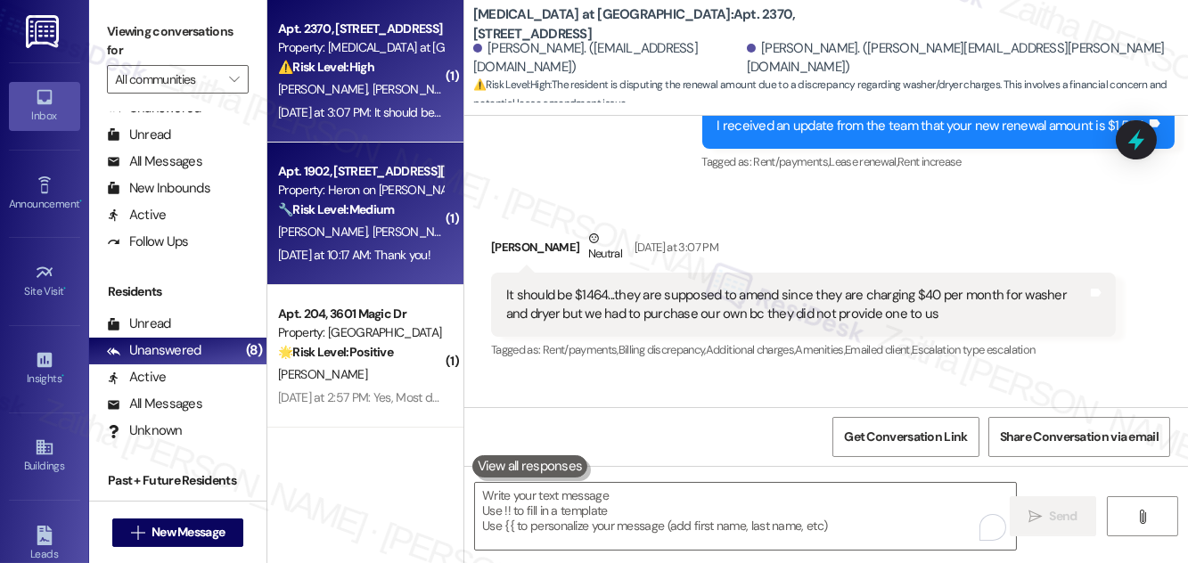
click at [412, 233] on div "[PERSON_NAME] [PERSON_NAME]" at bounding box center [360, 232] width 169 height 22
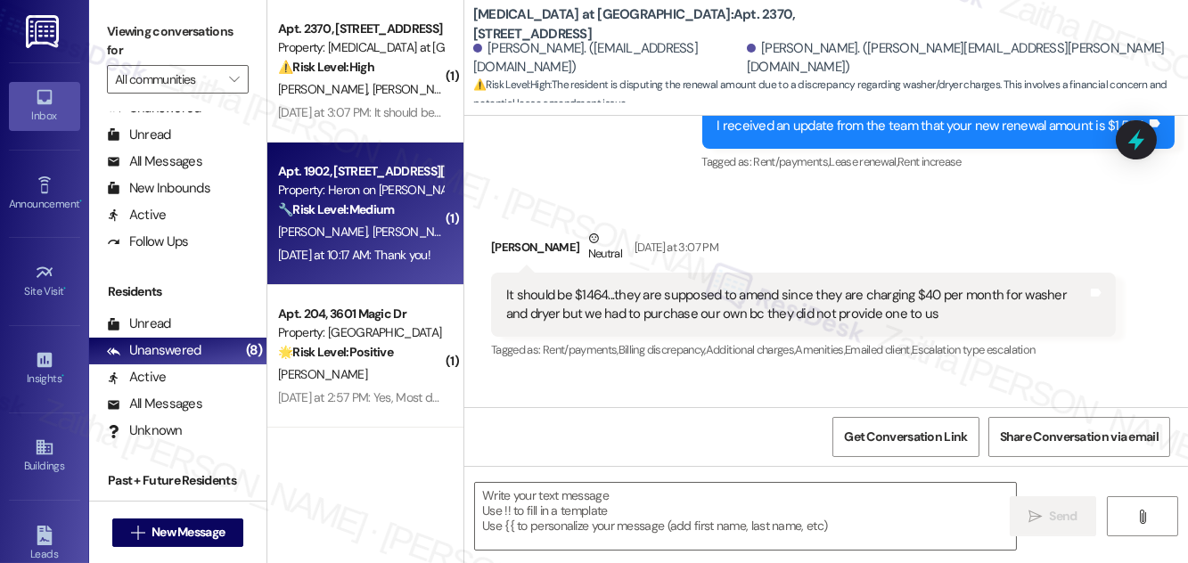
type textarea "Fetching suggested responses. Please feel free to read through the conversation…"
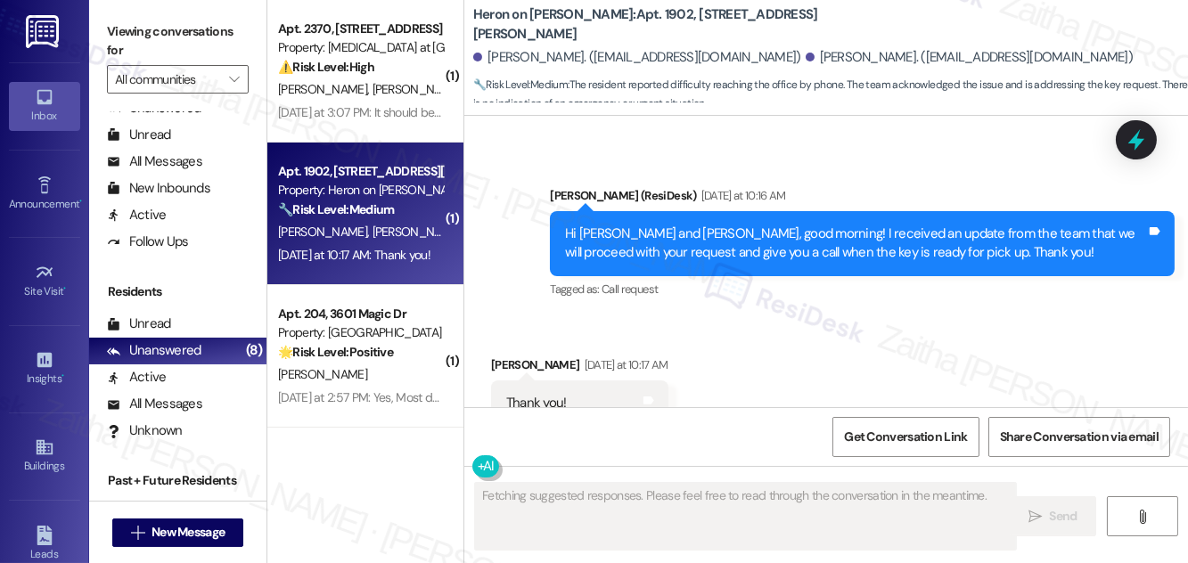
scroll to position [5140, 0]
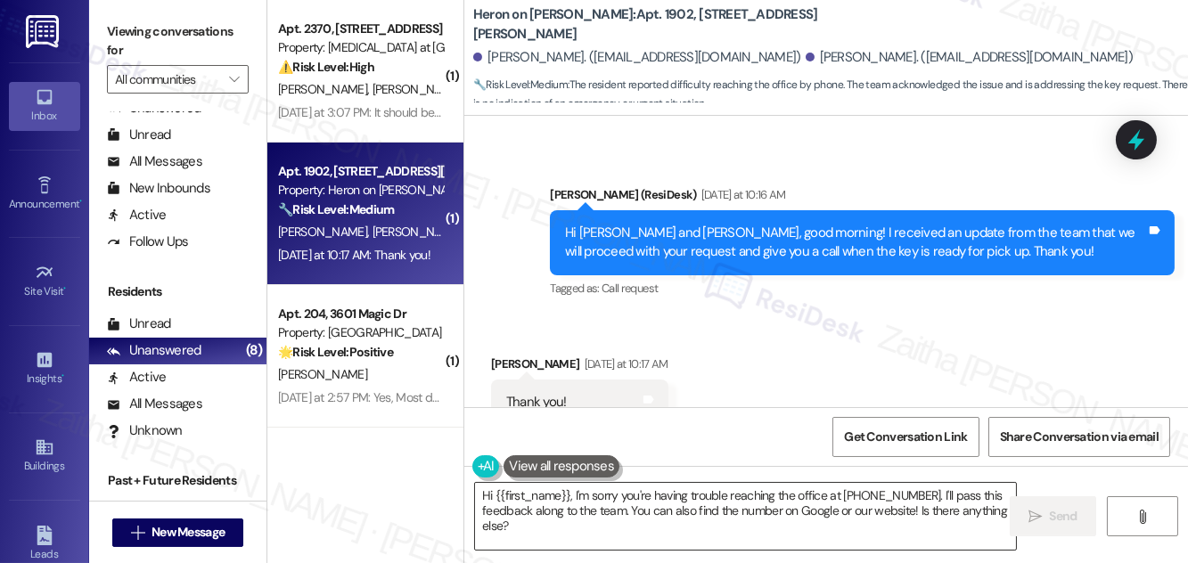
click at [485, 491] on textarea "Hi {{first_name}}, I'm sorry you're having trouble reaching the office at [PHON…" at bounding box center [745, 516] width 541 height 67
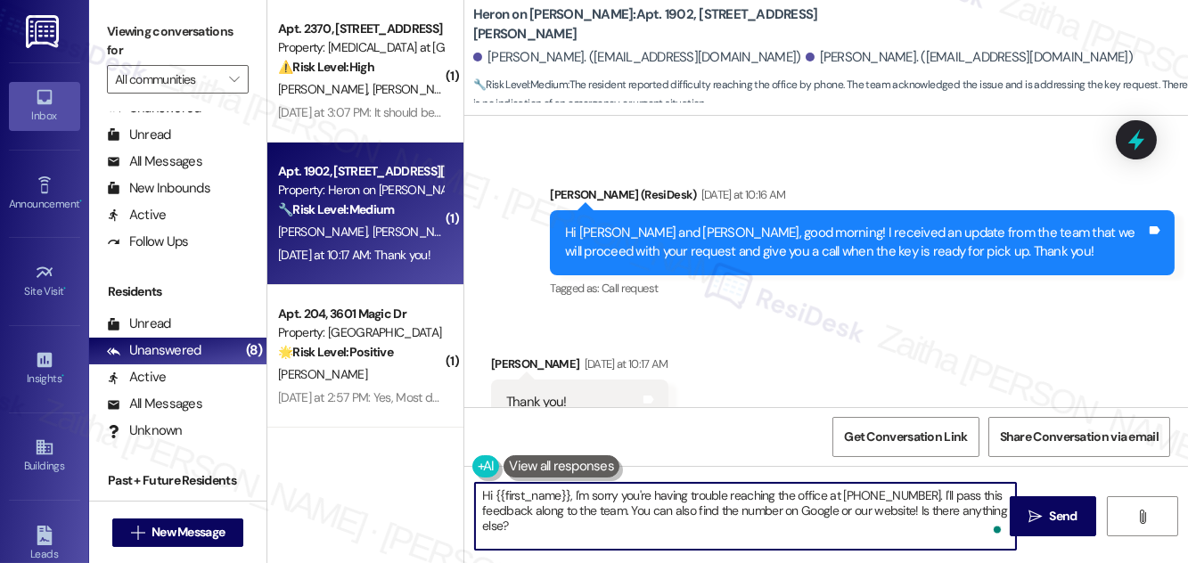
click at [485, 492] on textarea "Hi {{first_name}}, I'm sorry you're having trouble reaching the office at [PHON…" at bounding box center [745, 516] width 541 height 67
click at [488, 494] on textarea "Hi {{first_name}}, I'm sorry you're having trouble reaching the office at [PHON…" at bounding box center [745, 516] width 541 height 67
click at [482, 491] on textarea "Hi {{first_name}}, I'm sorry you're having trouble reaching the office at [PHON…" at bounding box center [745, 516] width 541 height 67
drag, startPoint x: 482, startPoint y: 491, endPoint x: 540, endPoint y: 528, distance: 68.5
click at [539, 528] on textarea "Hi {{first_name}}, I'm sorry you're having trouble reaching the office at [PHON…" at bounding box center [745, 516] width 541 height 67
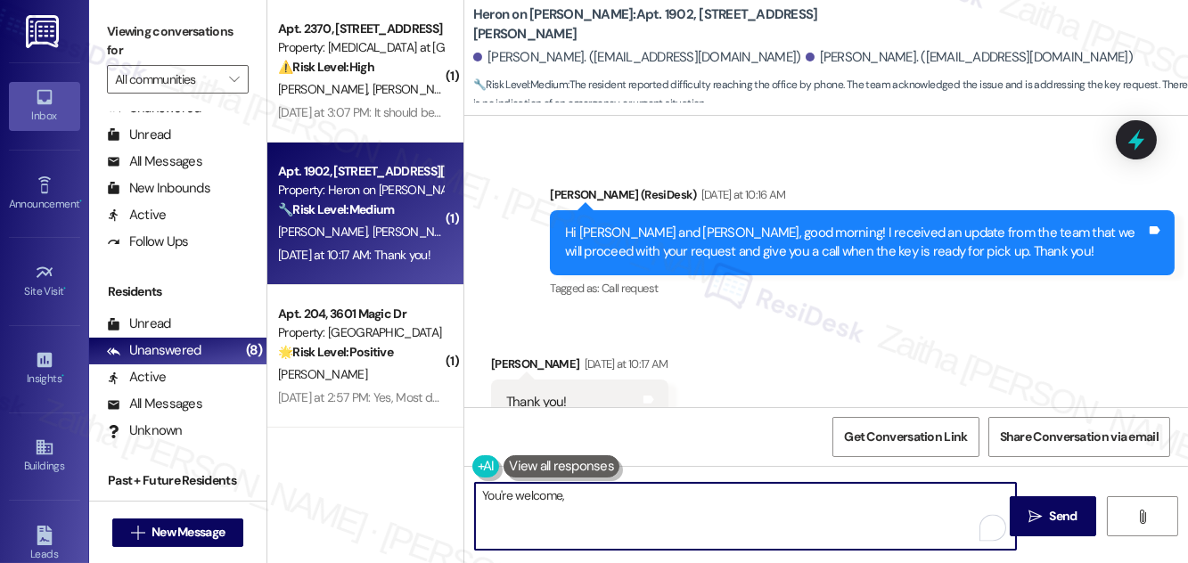
click at [515, 355] on div "[PERSON_NAME] [DATE] at 10:17 AM" at bounding box center [579, 367] width 177 height 25
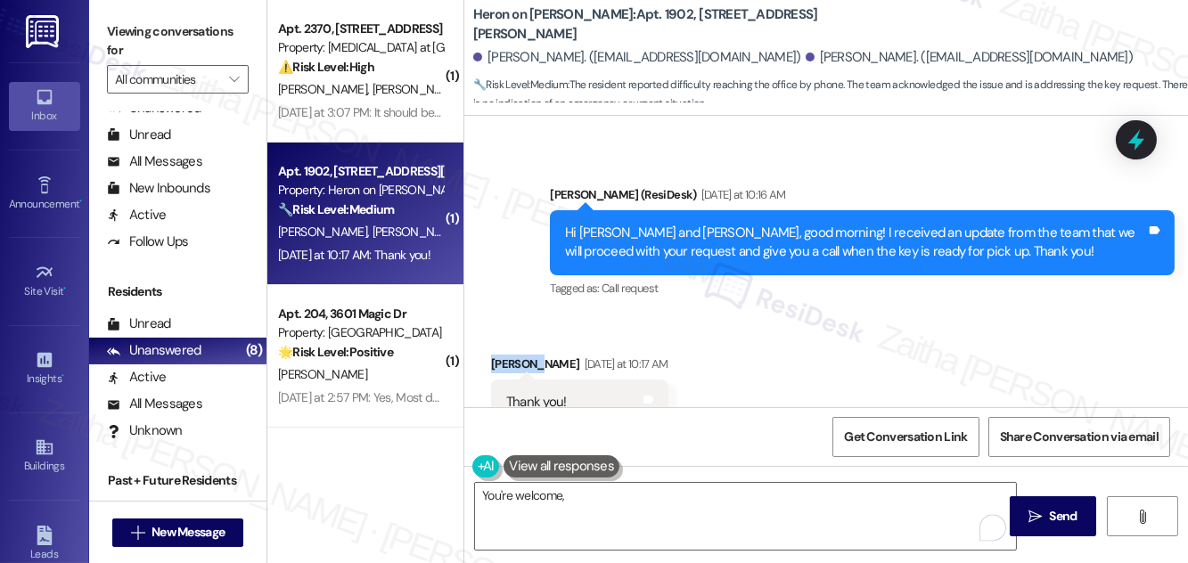
click at [515, 355] on div "[PERSON_NAME] [DATE] at 10:17 AM" at bounding box center [579, 367] width 177 height 25
copy div "[PERSON_NAME]"
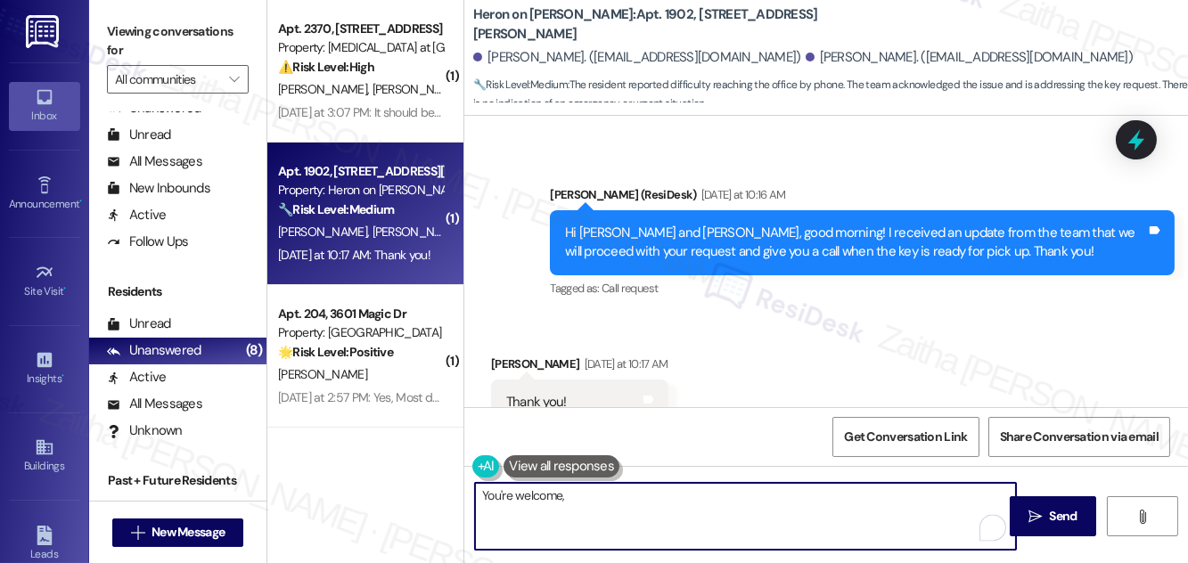
click at [625, 496] on textarea "You're welcome," at bounding box center [745, 516] width 541 height 67
paste textarea "[PERSON_NAME]"
type textarea "You're welcome, [PERSON_NAME]!"
drag, startPoint x: 1057, startPoint y: 509, endPoint x: 1048, endPoint y: 505, distance: 10.8
click at [1057, 509] on span "Send" at bounding box center [1064, 516] width 28 height 19
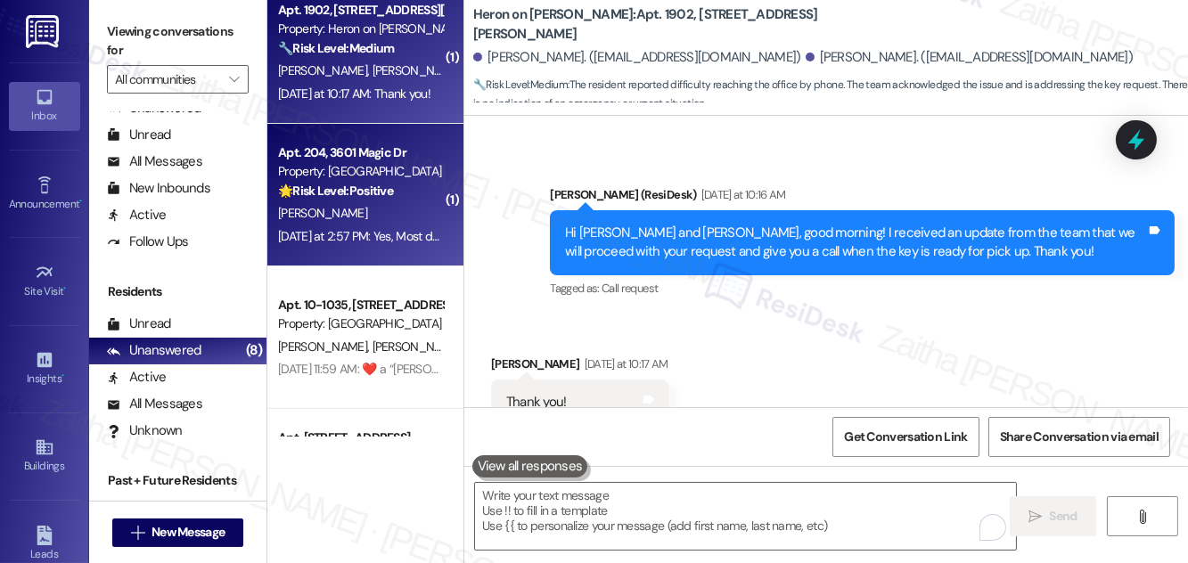
scroll to position [5139, 0]
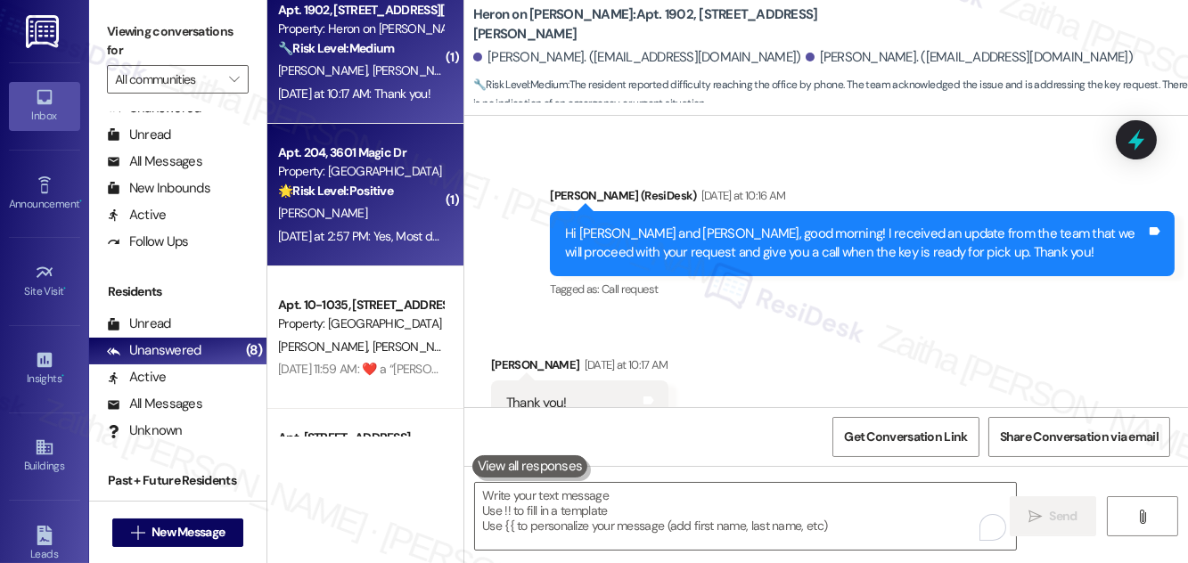
click at [423, 195] on div "🌟 Risk Level: Positive The resident responded positively to a check-in message,…" at bounding box center [360, 191] width 165 height 19
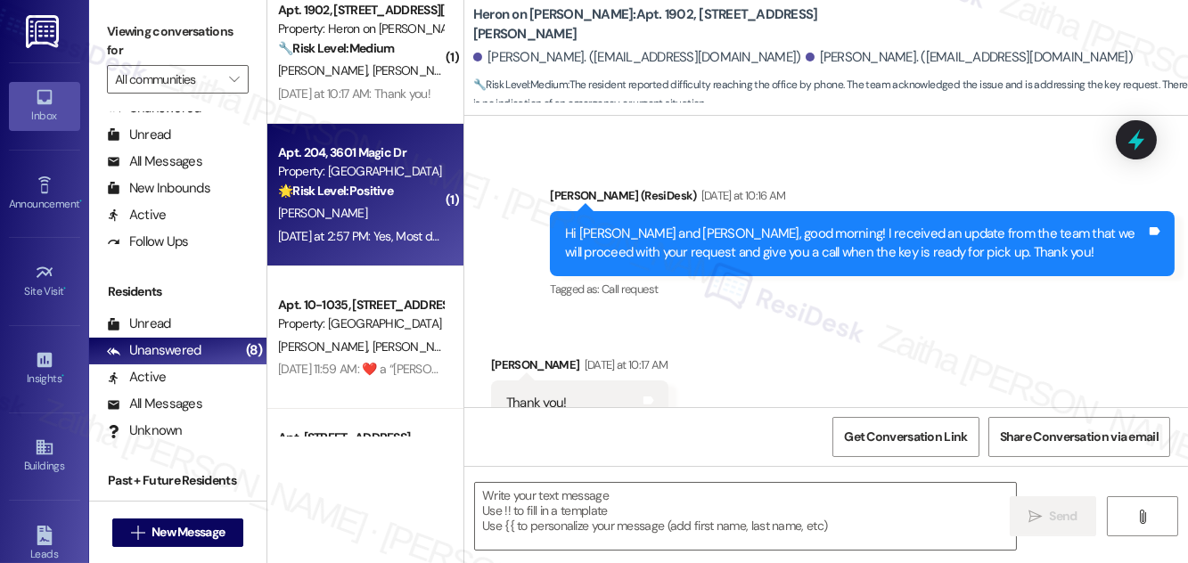
type textarea "Fetching suggested responses. Please feel free to read through the conversation…"
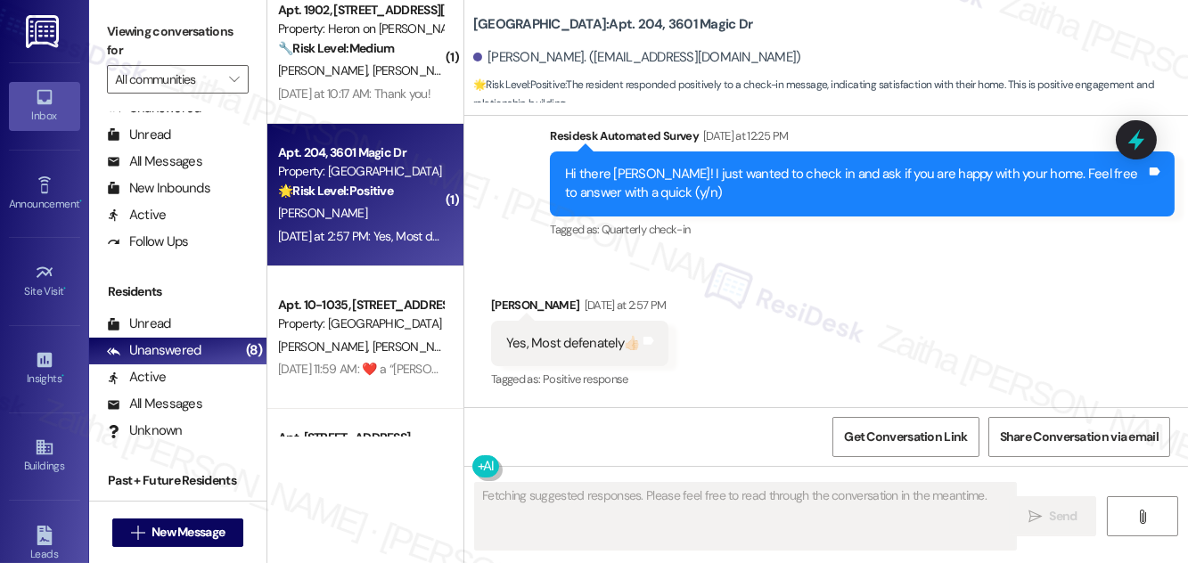
scroll to position [357, 0]
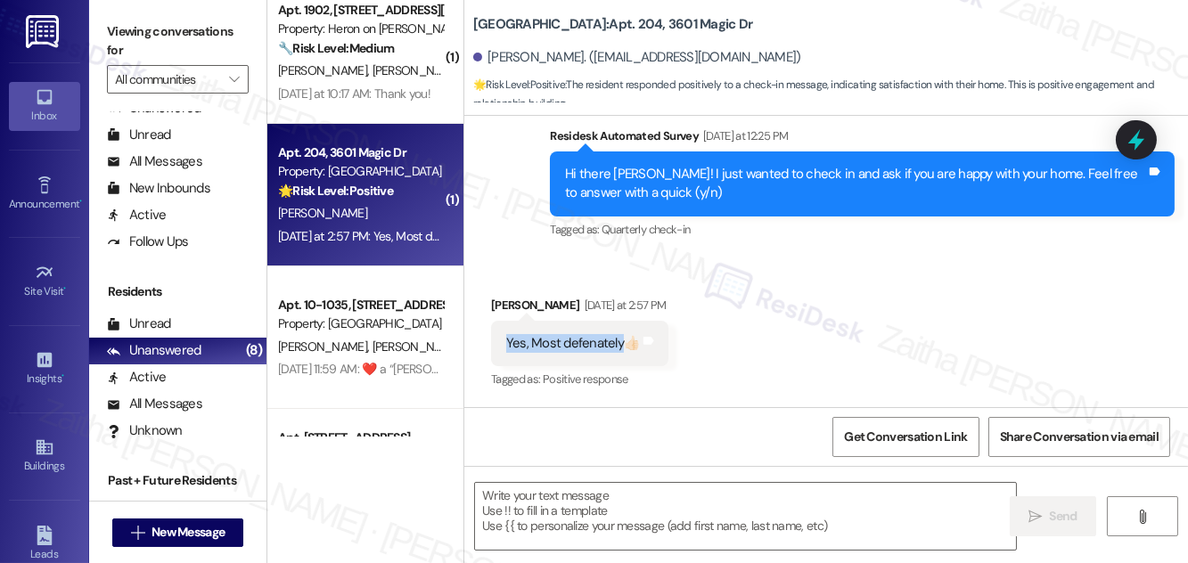
drag, startPoint x: 499, startPoint y: 344, endPoint x: 616, endPoint y: 339, distance: 116.9
click at [616, 339] on div "Yes, Most defenately👍🏻 Tags and notes" at bounding box center [579, 343] width 177 height 45
click at [911, 360] on div "Received via SMS [PERSON_NAME] [DATE] at 2:57 PM Yes, Most defenately👍🏻 Tags an…" at bounding box center [827, 331] width 724 height 151
click at [606, 501] on textarea at bounding box center [745, 516] width 541 height 67
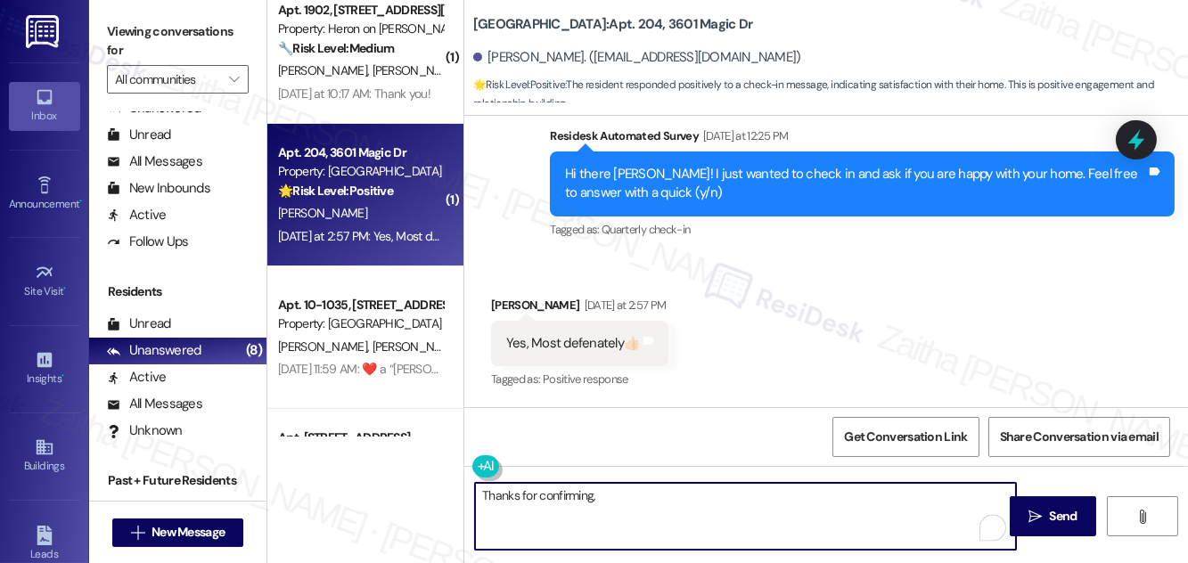
click at [518, 306] on div "[PERSON_NAME] [DATE] at 2:57 PM" at bounding box center [579, 308] width 177 height 25
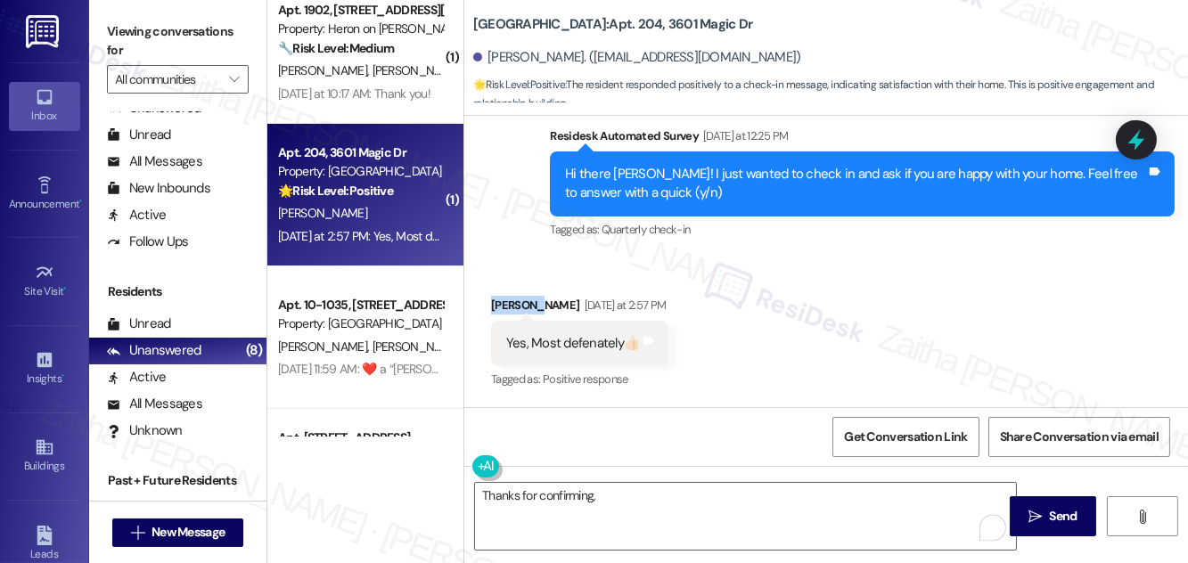
click at [516, 306] on div "[PERSON_NAME] [DATE] at 2:57 PM" at bounding box center [579, 308] width 177 height 25
copy div "[PERSON_NAME]"
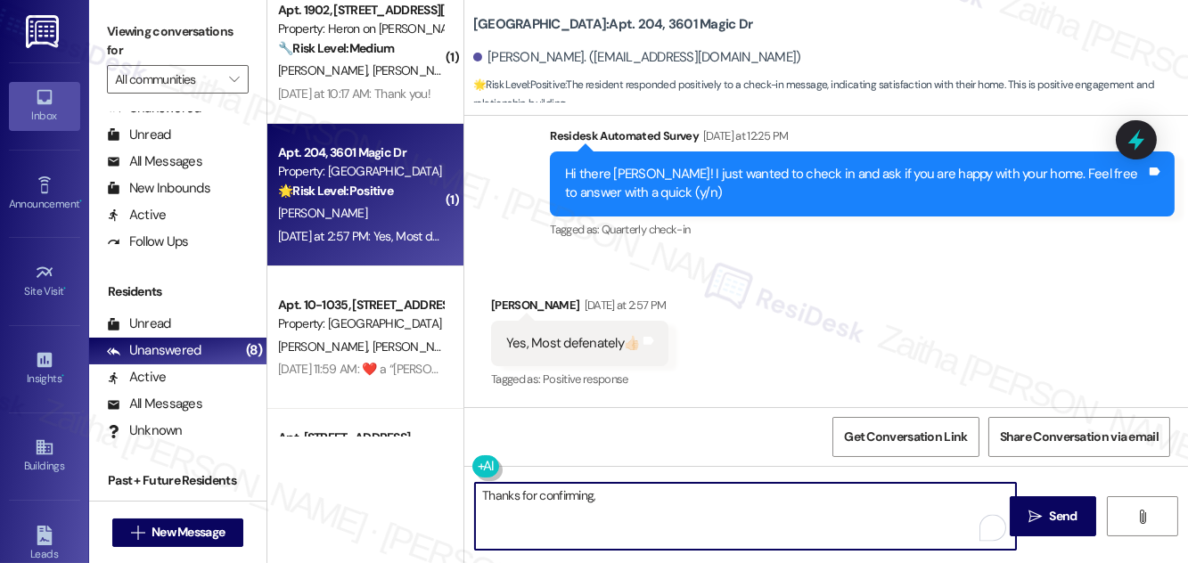
click at [634, 508] on textarea "Thanks for confirming," at bounding box center [745, 516] width 541 height 67
paste textarea "[PERSON_NAME]"
paste textarea "We would love to hear your honest feedback. How would you rate your overall sat…"
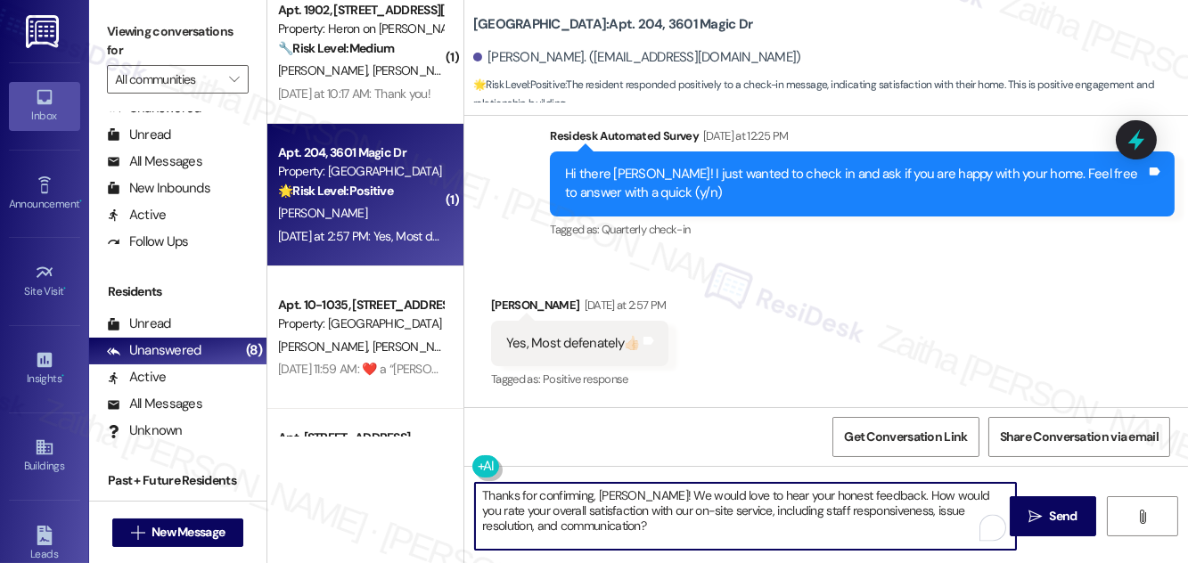
click at [713, 494] on textarea "Thanks for confirming, [PERSON_NAME]! We would love to hear your honest feedbac…" at bounding box center [745, 516] width 541 height 67
click at [695, 493] on textarea "Thanks for confirming, [PERSON_NAME]! We would love to hear your honest feedbac…" at bounding box center [745, 516] width 541 height 67
type textarea "Thanks for confirming, [PERSON_NAME]! We would also love to hear your honest fe…"
click at [1060, 515] on span "Send" at bounding box center [1064, 516] width 28 height 19
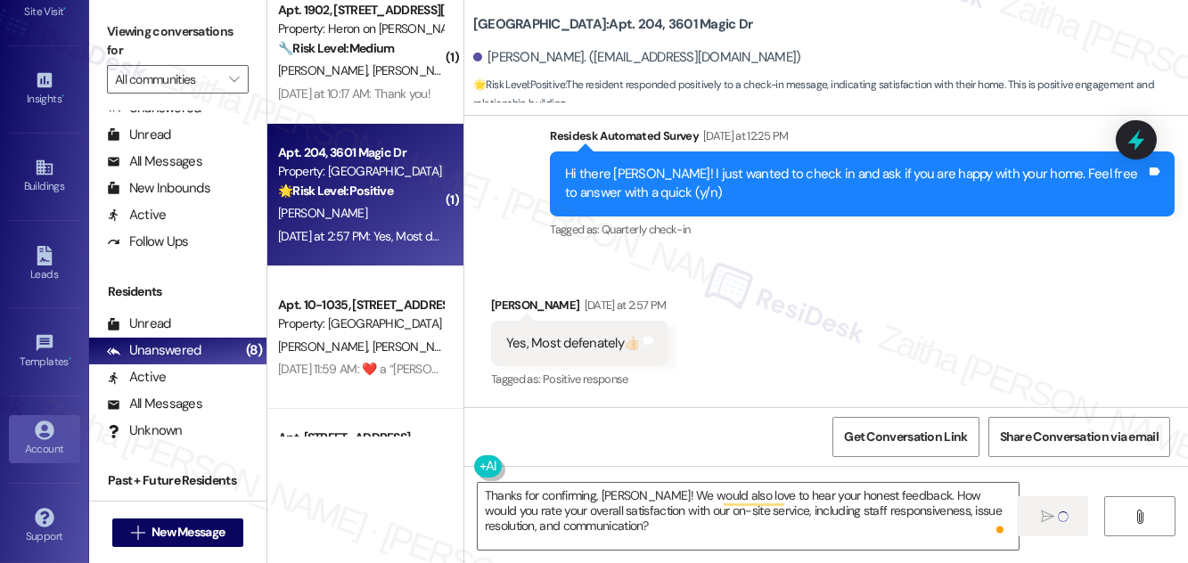
scroll to position [280, 0]
click at [39, 440] on div "Account" at bounding box center [44, 449] width 89 height 18
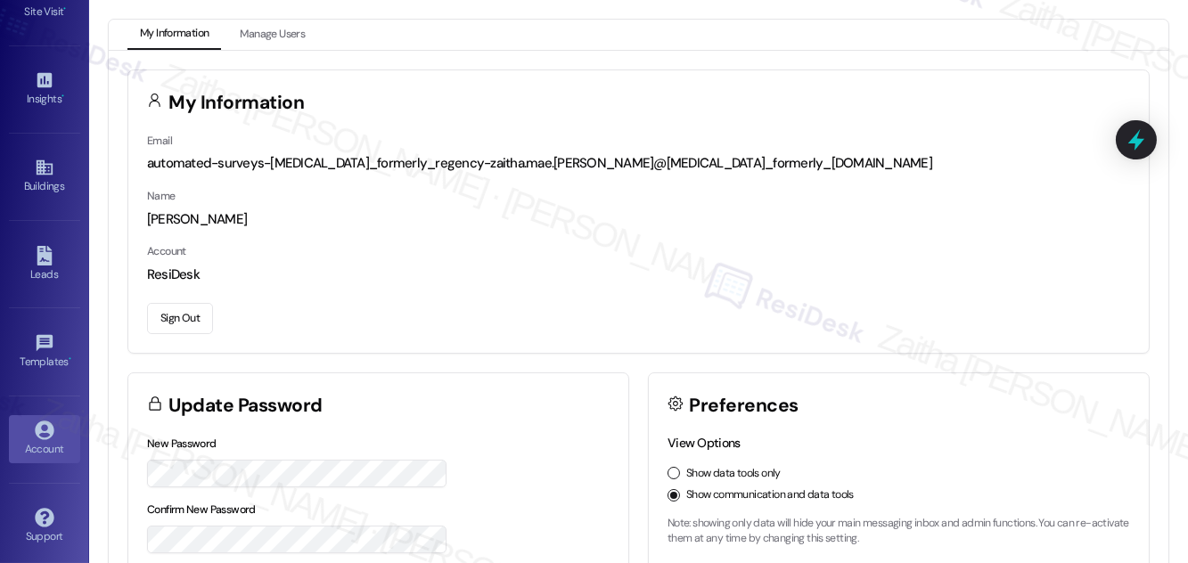
click at [182, 316] on button "Sign Out" at bounding box center [180, 318] width 66 height 31
